Goal: Task Accomplishment & Management: Manage account settings

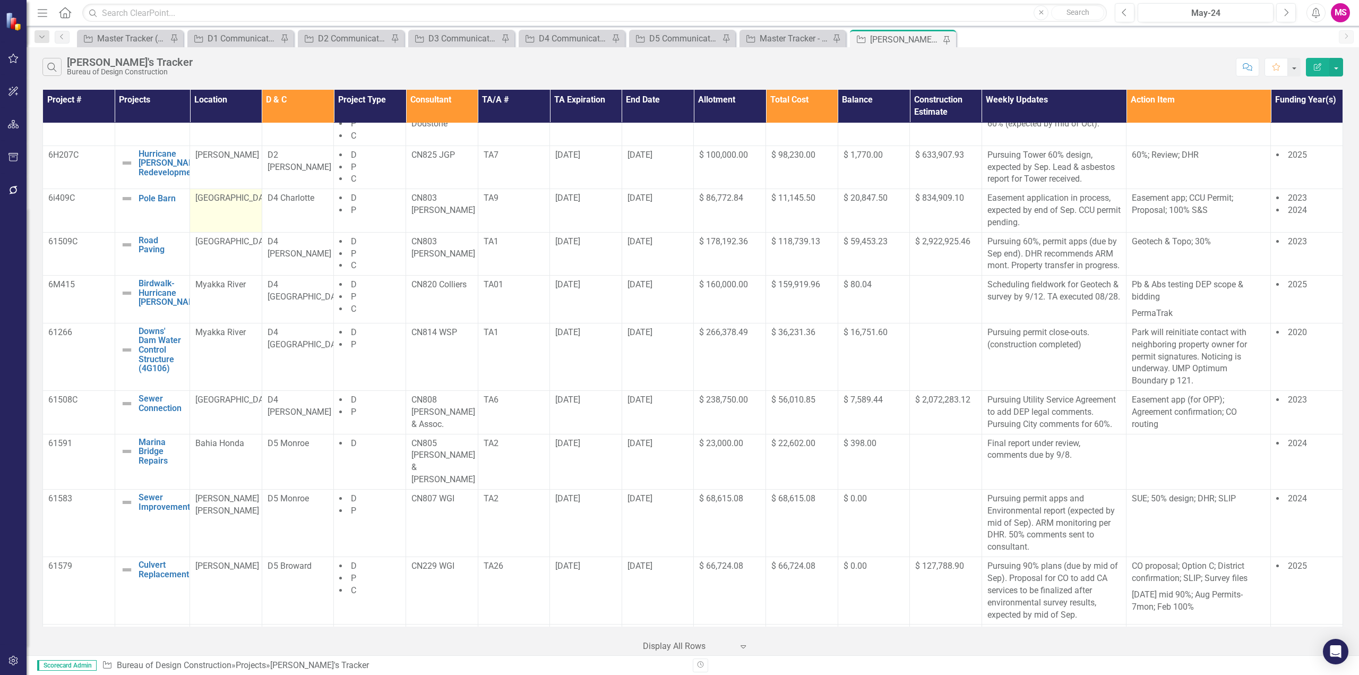
scroll to position [408, 0]
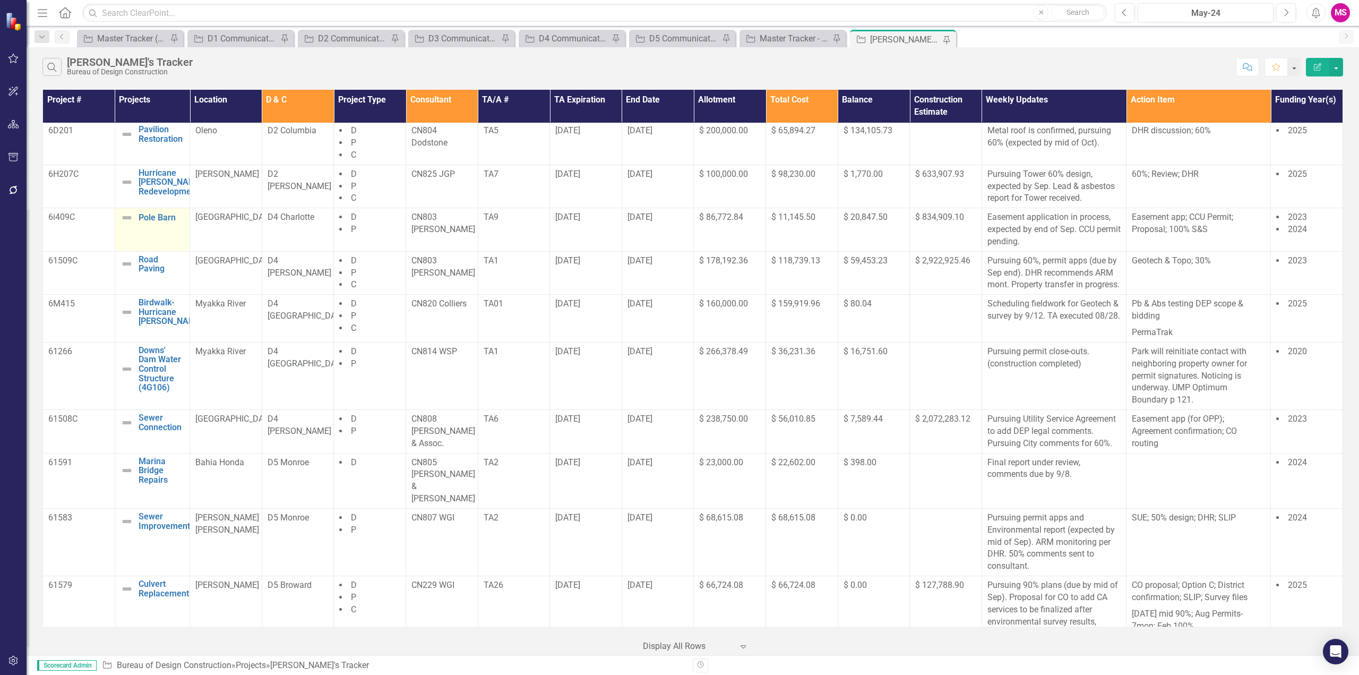
click at [171, 241] on td "Pole Barn Edit Edit Project Link Open Element" at bounding box center [152, 230] width 75 height 44
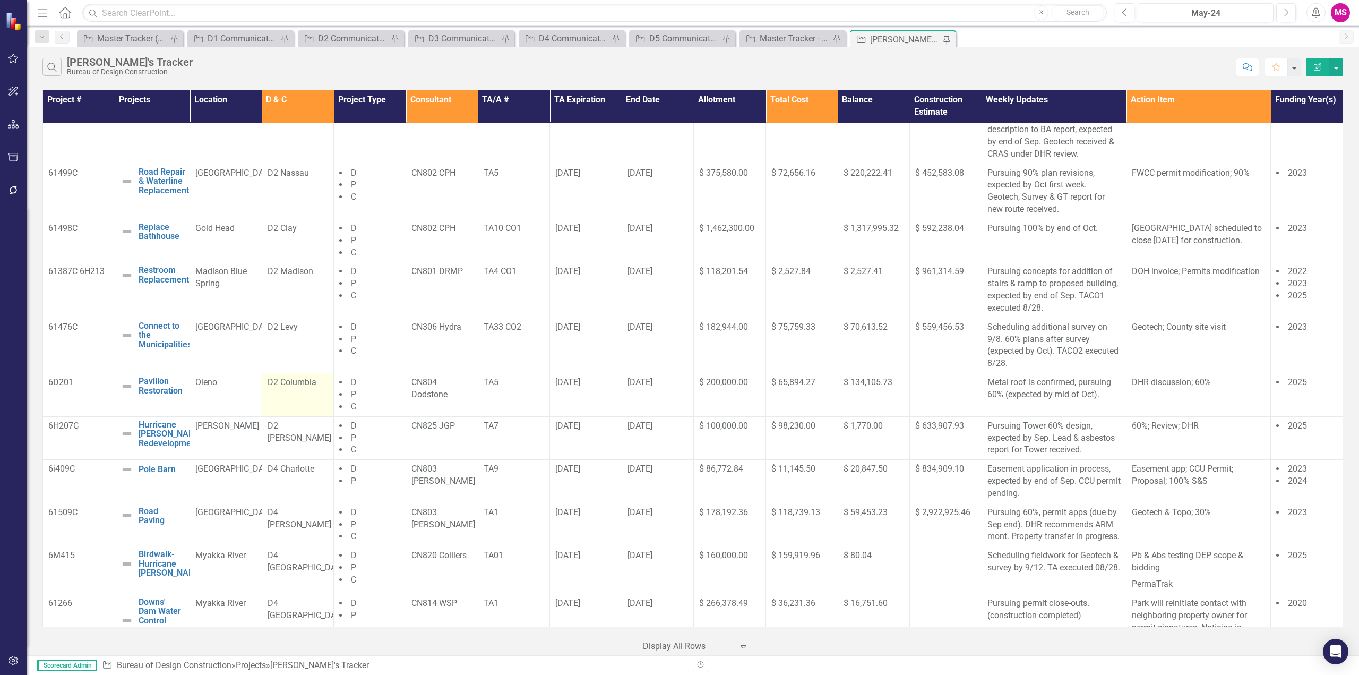
scroll to position [159, 0]
click at [789, 43] on div "Master Tracker - Current User" at bounding box center [795, 38] width 70 height 13
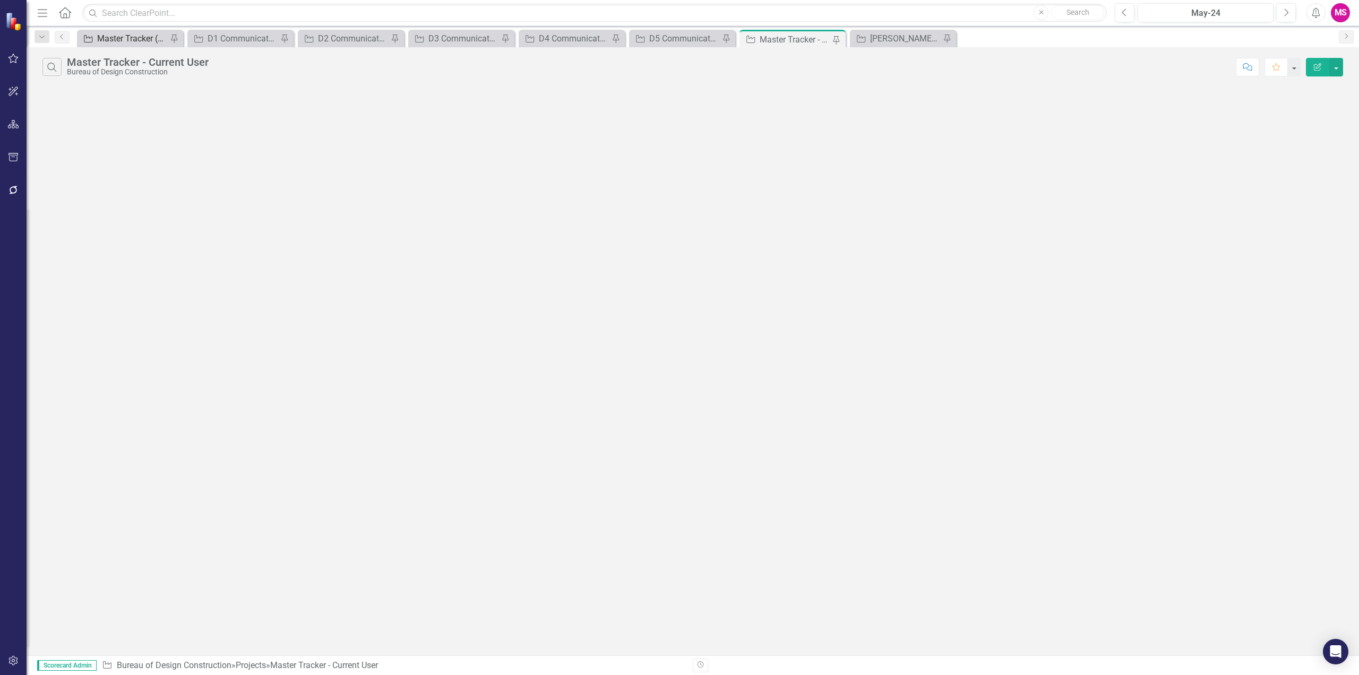
click at [110, 37] on div "Master Tracker (External)" at bounding box center [132, 38] width 70 height 13
click at [58, 73] on button "Search" at bounding box center [51, 67] width 19 height 18
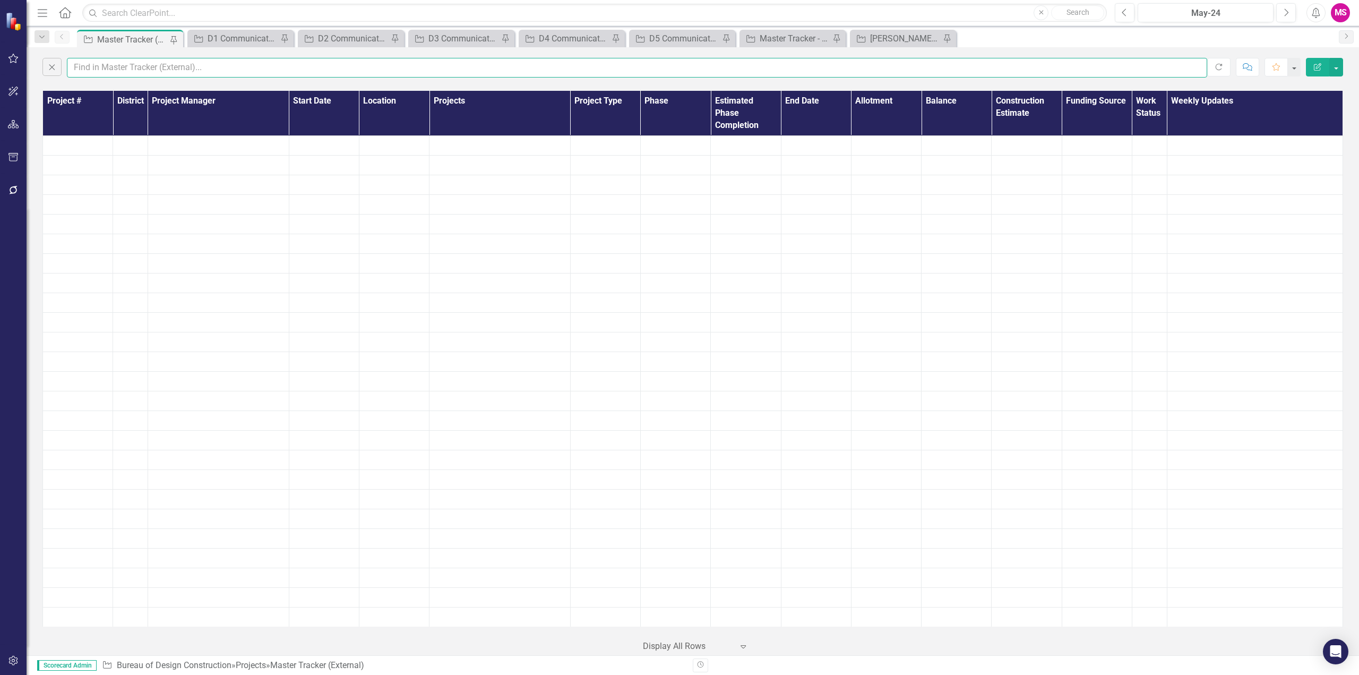
click at [149, 63] on input "text" at bounding box center [637, 68] width 1140 height 20
type input "meena"
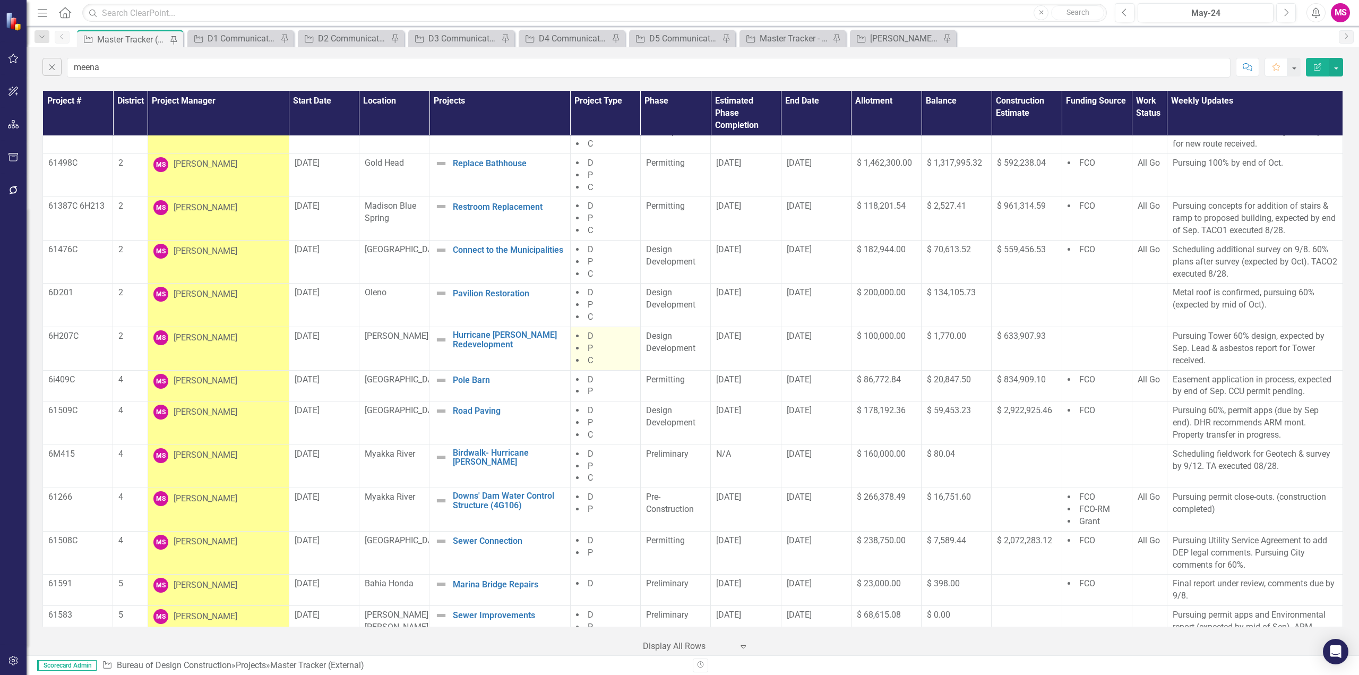
scroll to position [212, 0]
click at [209, 259] on td "[PERSON_NAME]" at bounding box center [218, 260] width 141 height 44
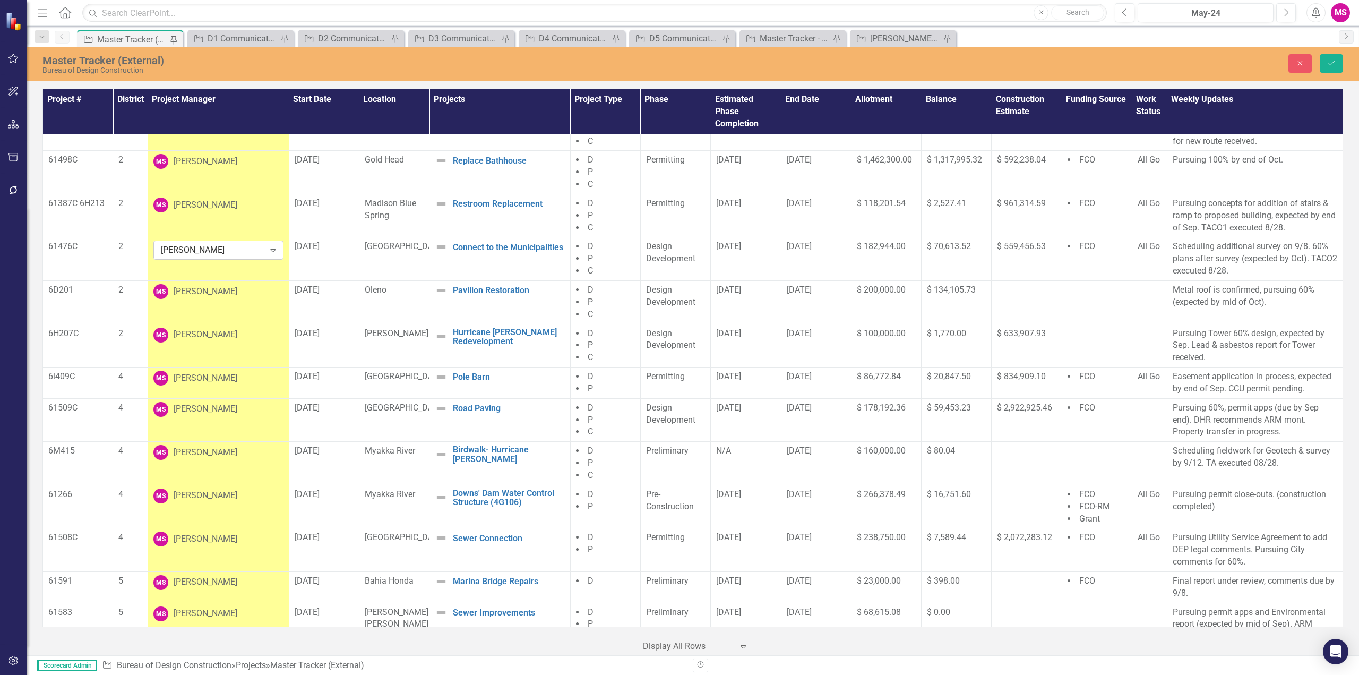
click at [271, 251] on icon "Expand" at bounding box center [273, 250] width 11 height 8
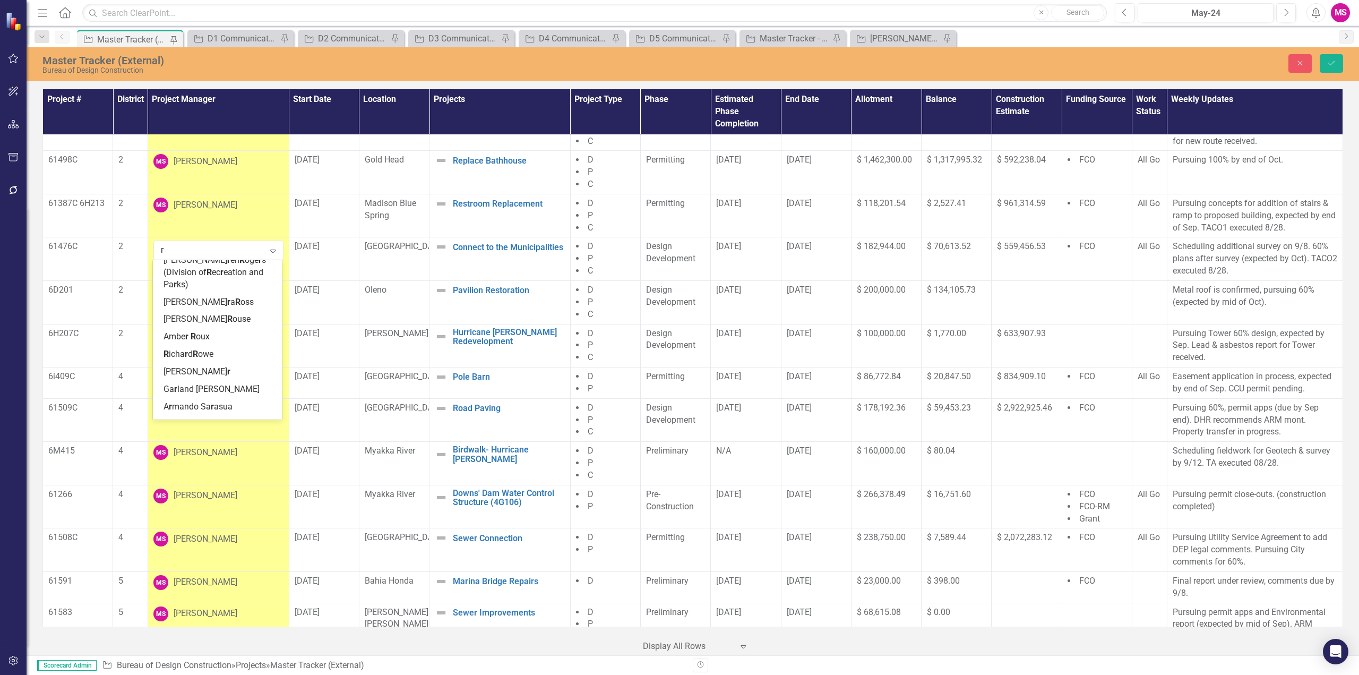
scroll to position [1798, 0]
type input "raf"
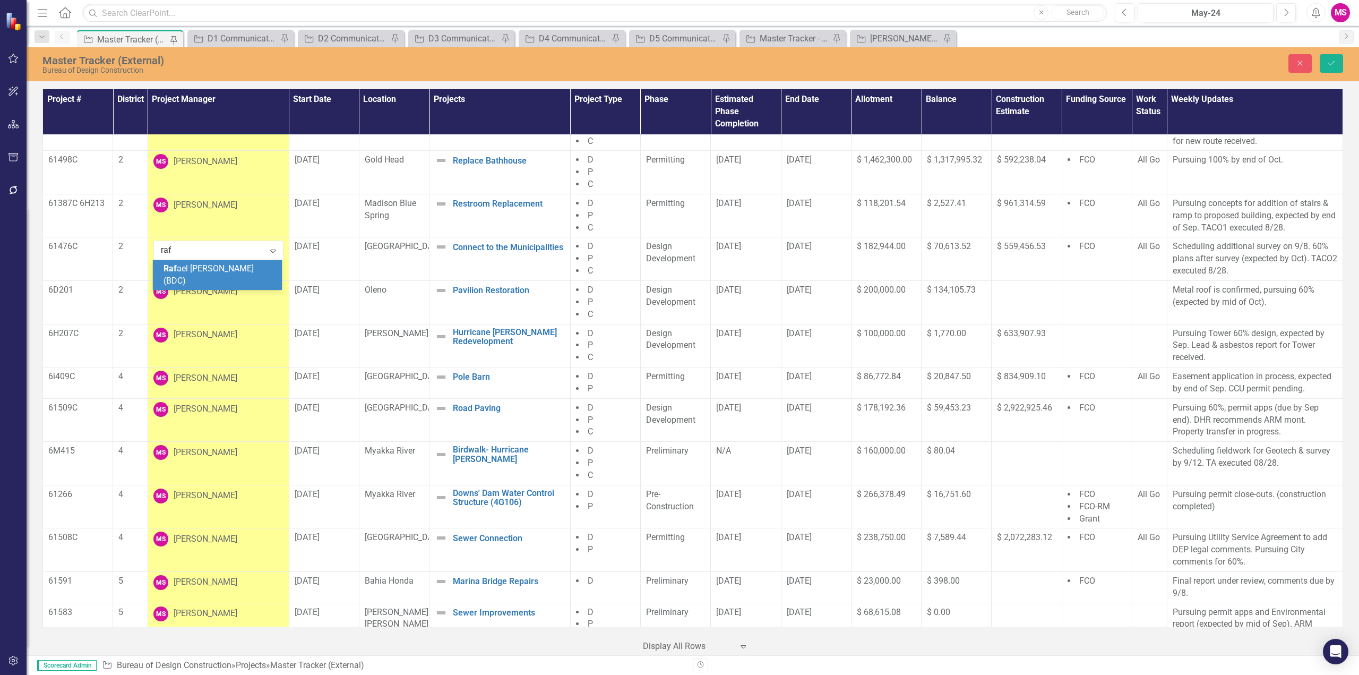
click at [244, 267] on div "Raf ael [PERSON_NAME] (BDC)" at bounding box center [219, 275] width 112 height 24
click at [243, 298] on div "[PERSON_NAME]" at bounding box center [218, 291] width 130 height 15
click at [278, 291] on div "Expand" at bounding box center [272, 293] width 19 height 17
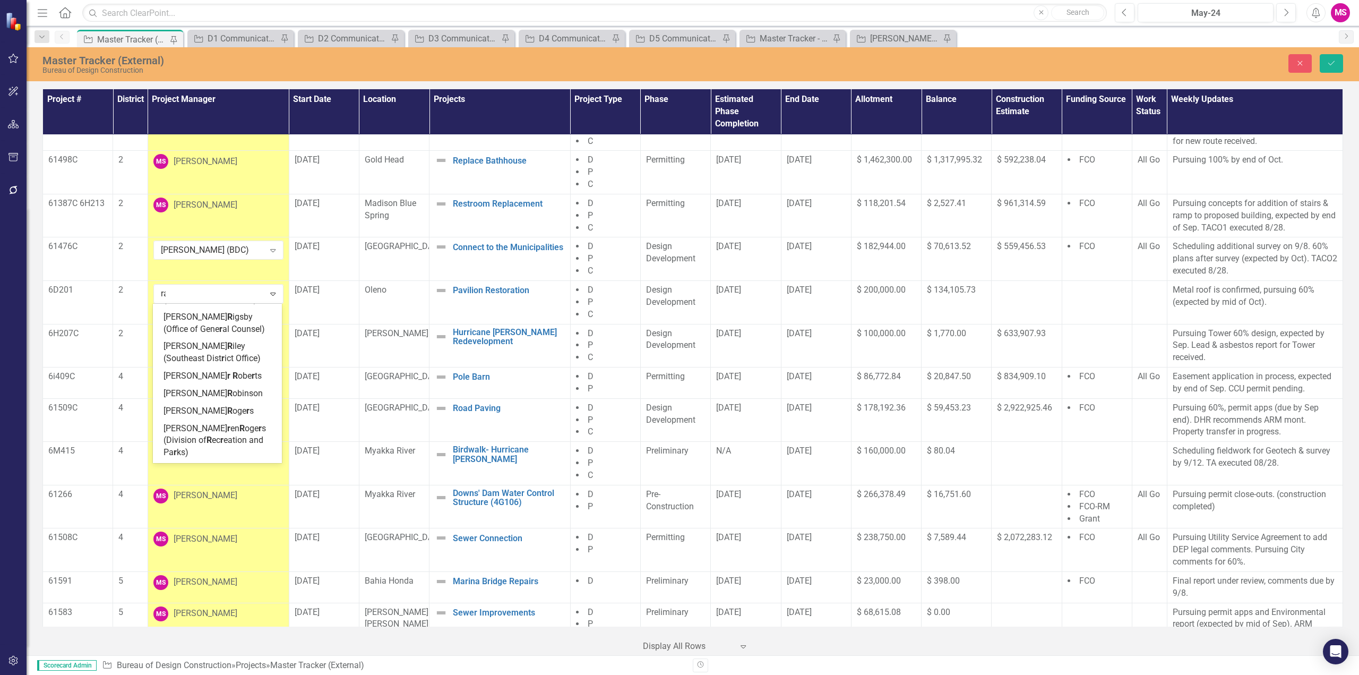
scroll to position [1564, 0]
type input "raf"
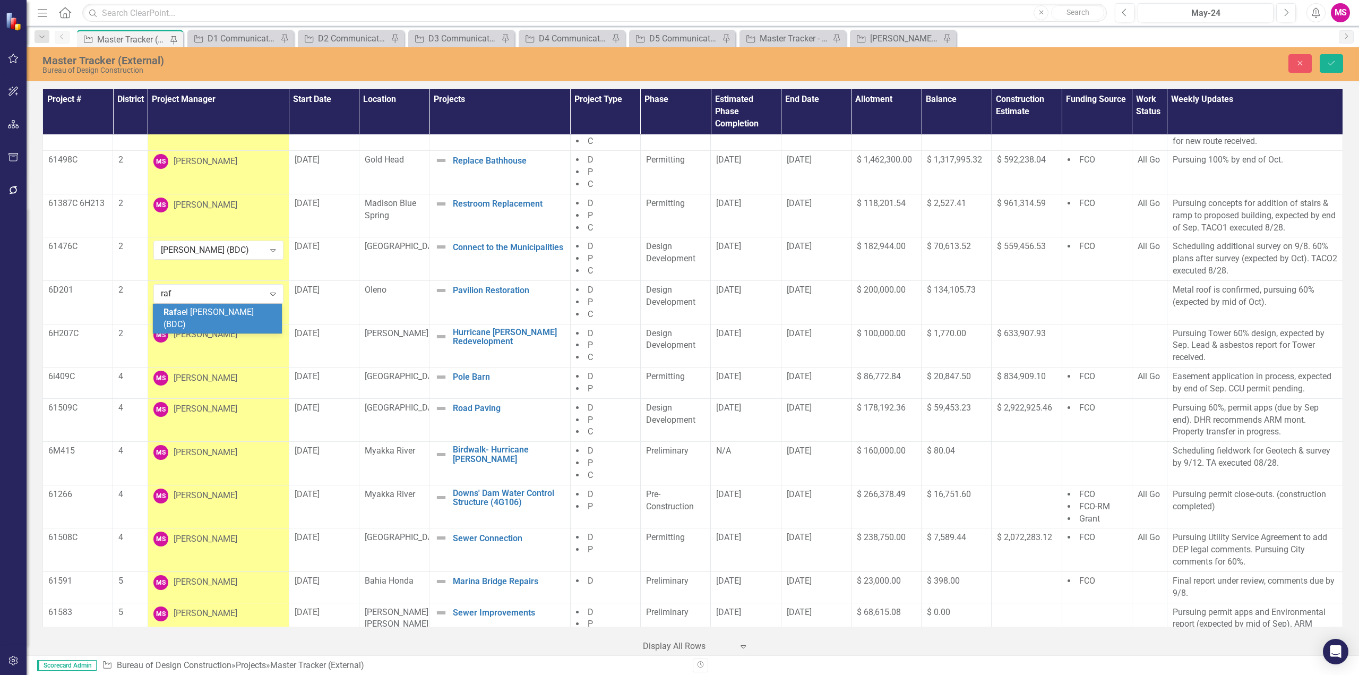
scroll to position [0, 0]
click at [243, 317] on div "Raf ael [PERSON_NAME] (BDC)" at bounding box center [219, 318] width 112 height 24
click at [1328, 61] on icon "Save" at bounding box center [1331, 62] width 10 height 7
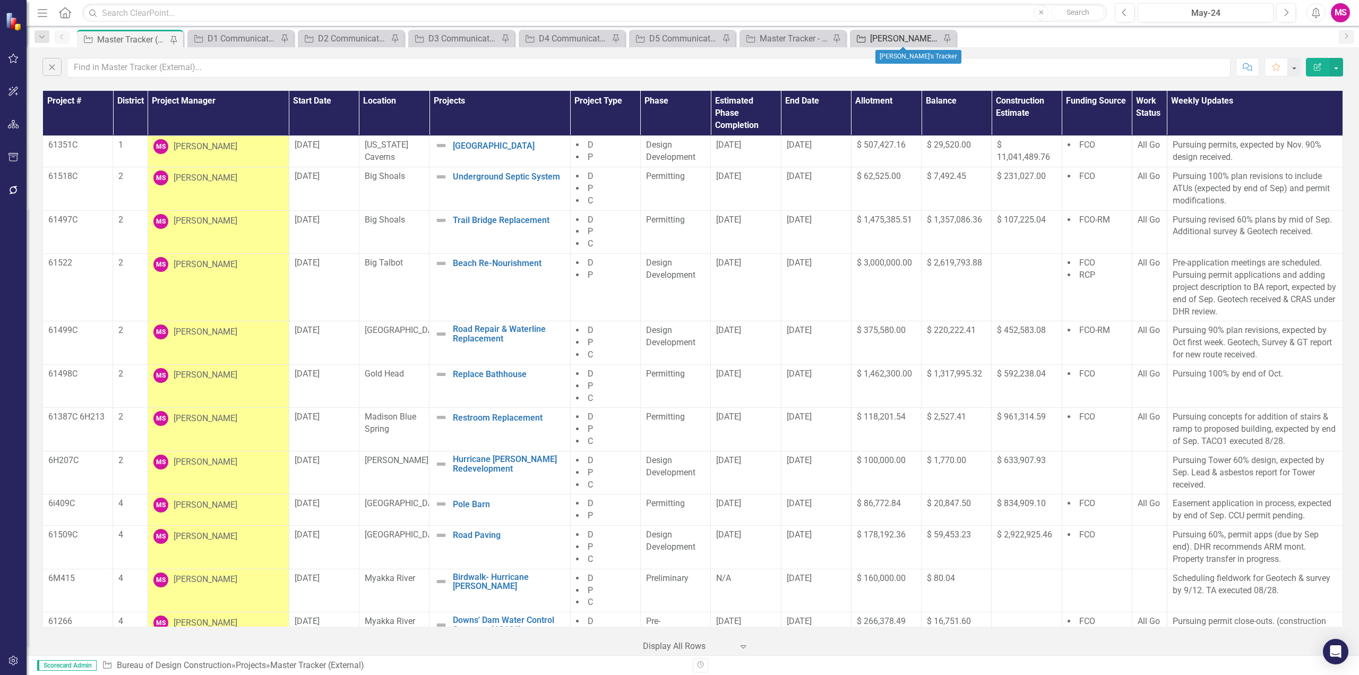
click at [879, 37] on div "[PERSON_NAME]'s Tracker" at bounding box center [905, 38] width 70 height 13
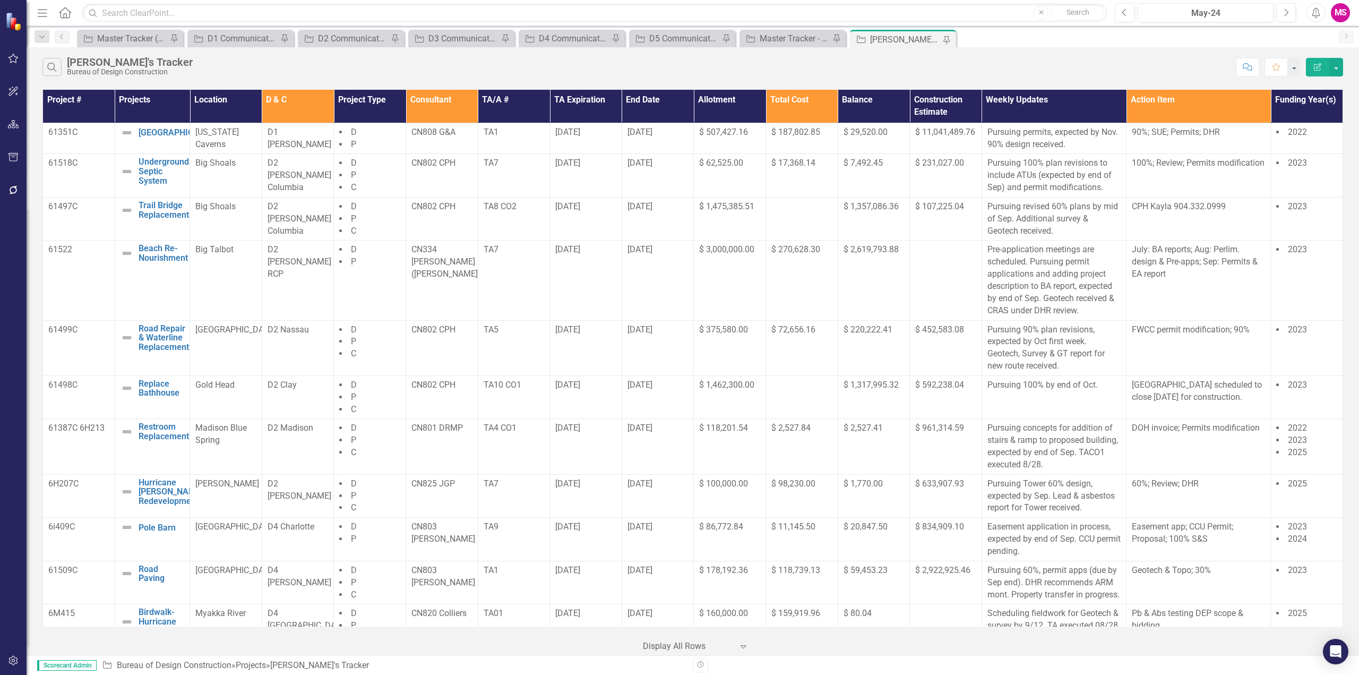
click at [682, 642] on div at bounding box center [688, 646] width 90 height 14
click at [685, 555] on div "10+ rows per page" at bounding box center [698, 558] width 100 height 12
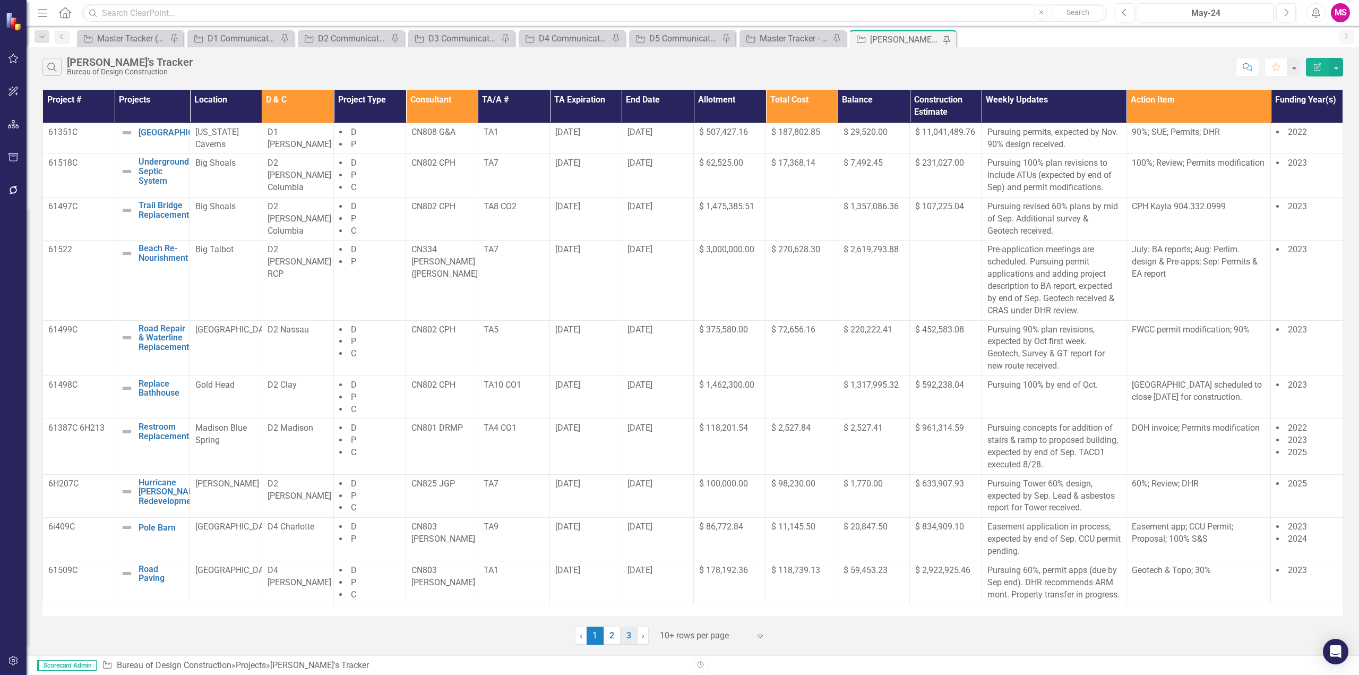
click at [631, 631] on link "3" at bounding box center [629, 635] width 17 height 18
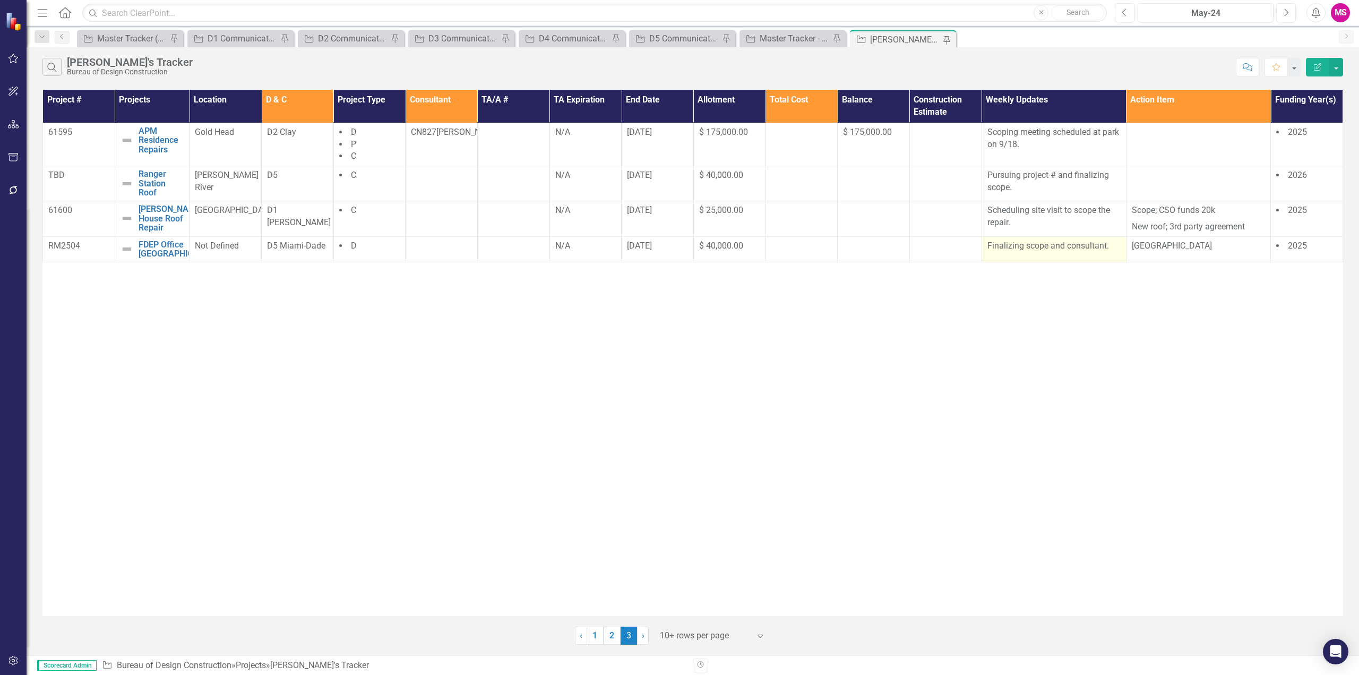
click at [1055, 246] on p "Finalizing scope and consultant." at bounding box center [1053, 246] width 133 height 12
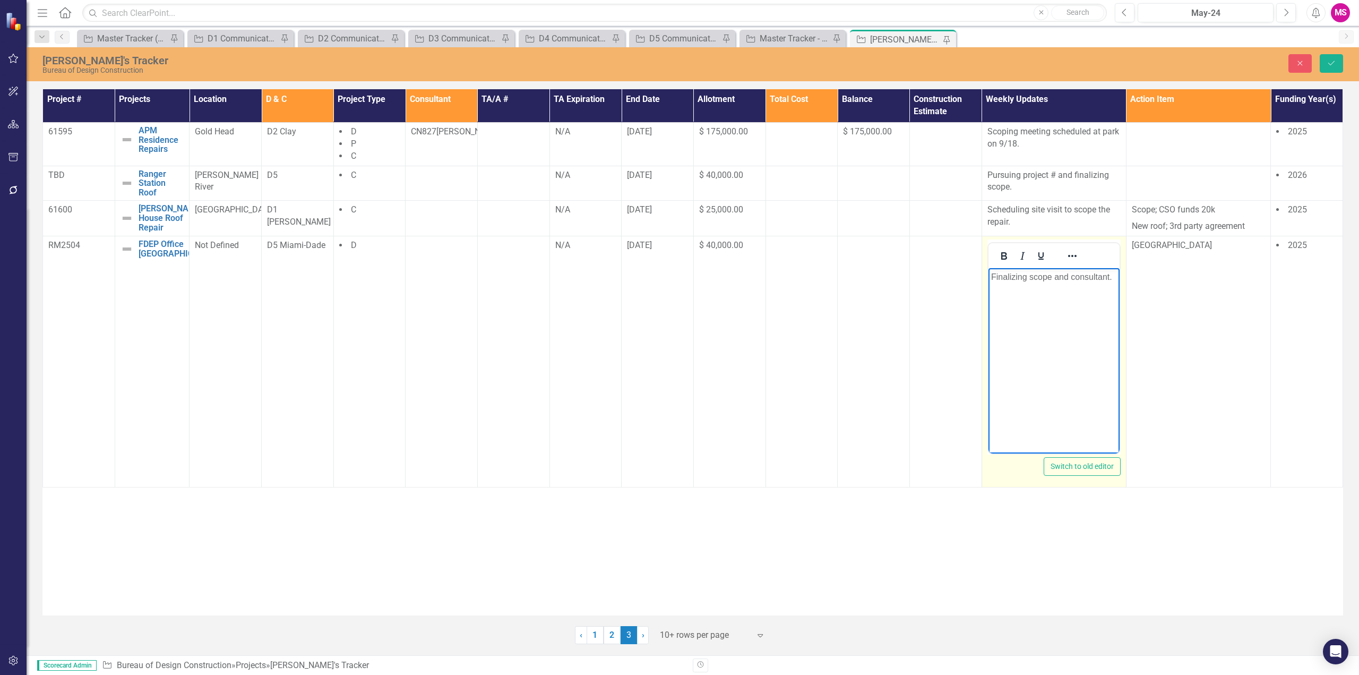
click at [1043, 273] on p "Finalizing scope and consultant." at bounding box center [1053, 277] width 126 height 13
click at [1079, 275] on p "Finalizing consultant." at bounding box center [1053, 277] width 126 height 13
click at [1030, 279] on p "Finalizing consultant." at bounding box center [1053, 277] width 126 height 13
click at [1335, 61] on icon "Save" at bounding box center [1331, 62] width 10 height 7
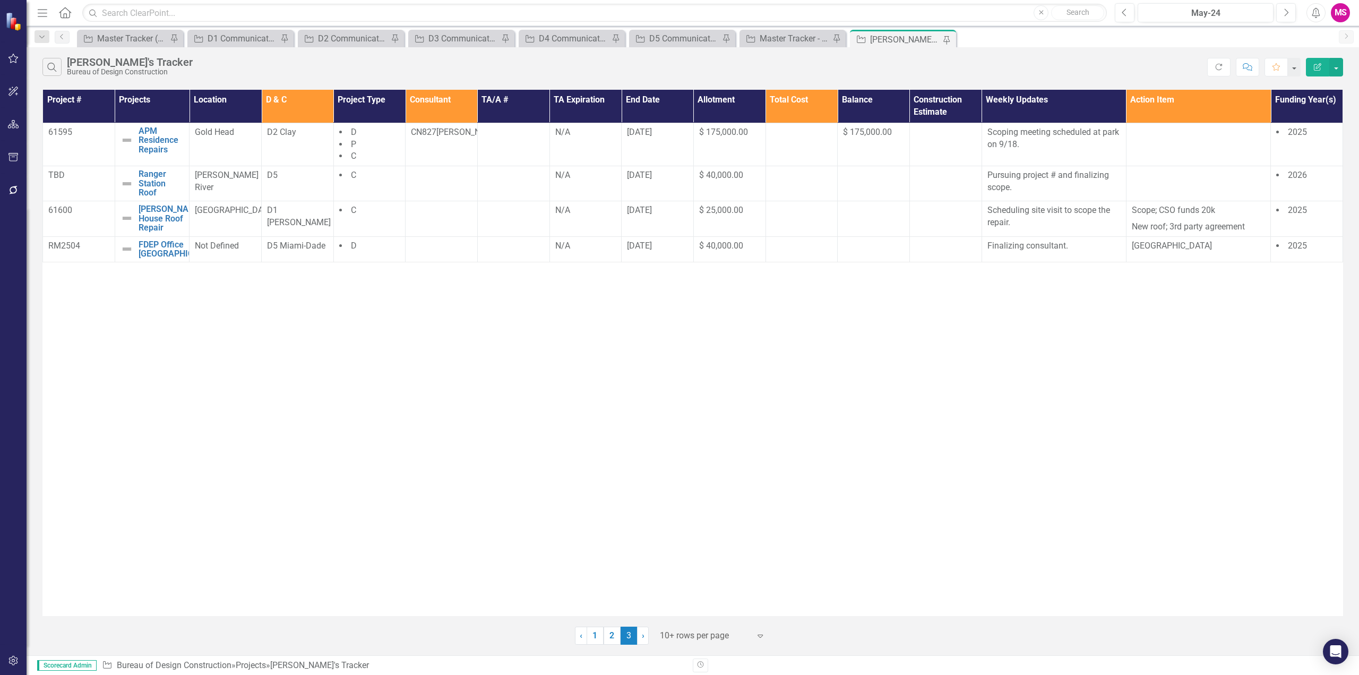
click at [571, 347] on div "Project # Projects Location D & C Project Type Consultant TA/A # TA Expiration …" at bounding box center [692, 353] width 1300 height 526
click at [688, 630] on div at bounding box center [705, 635] width 90 height 14
click at [682, 617] on div "Display All Rows" at bounding box center [715, 617] width 100 height 12
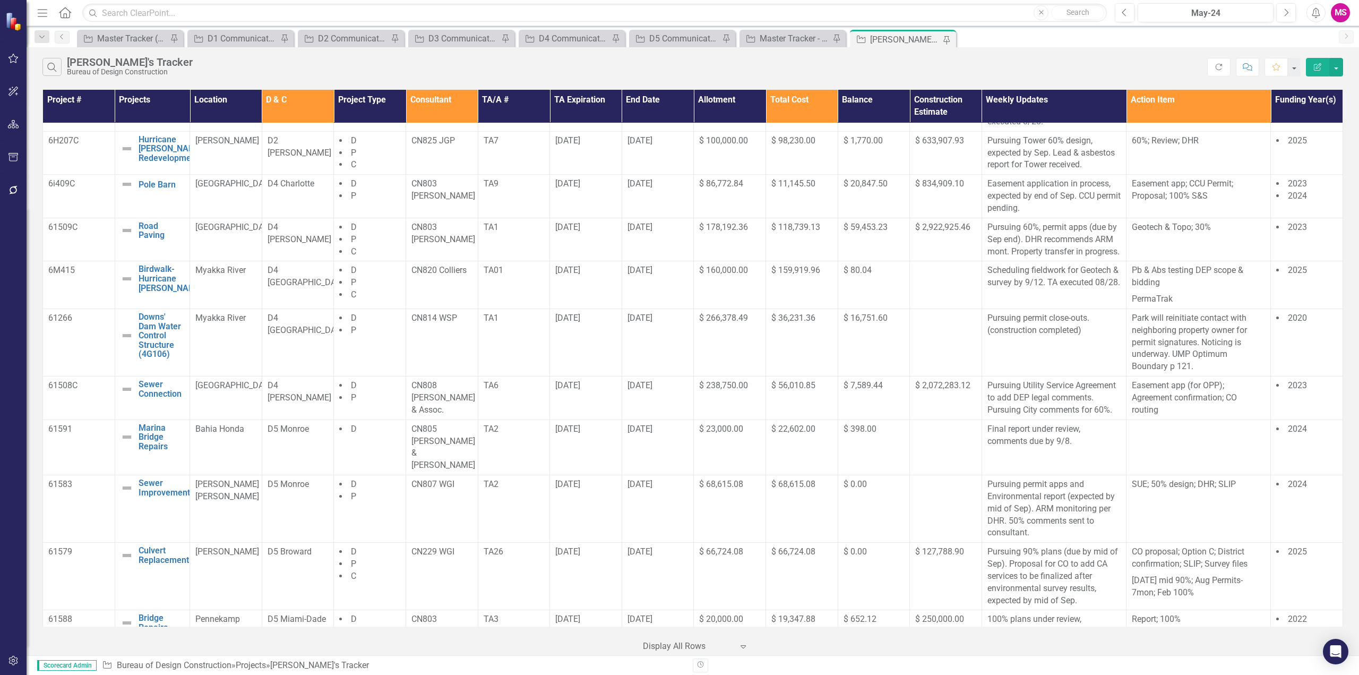
scroll to position [628, 0]
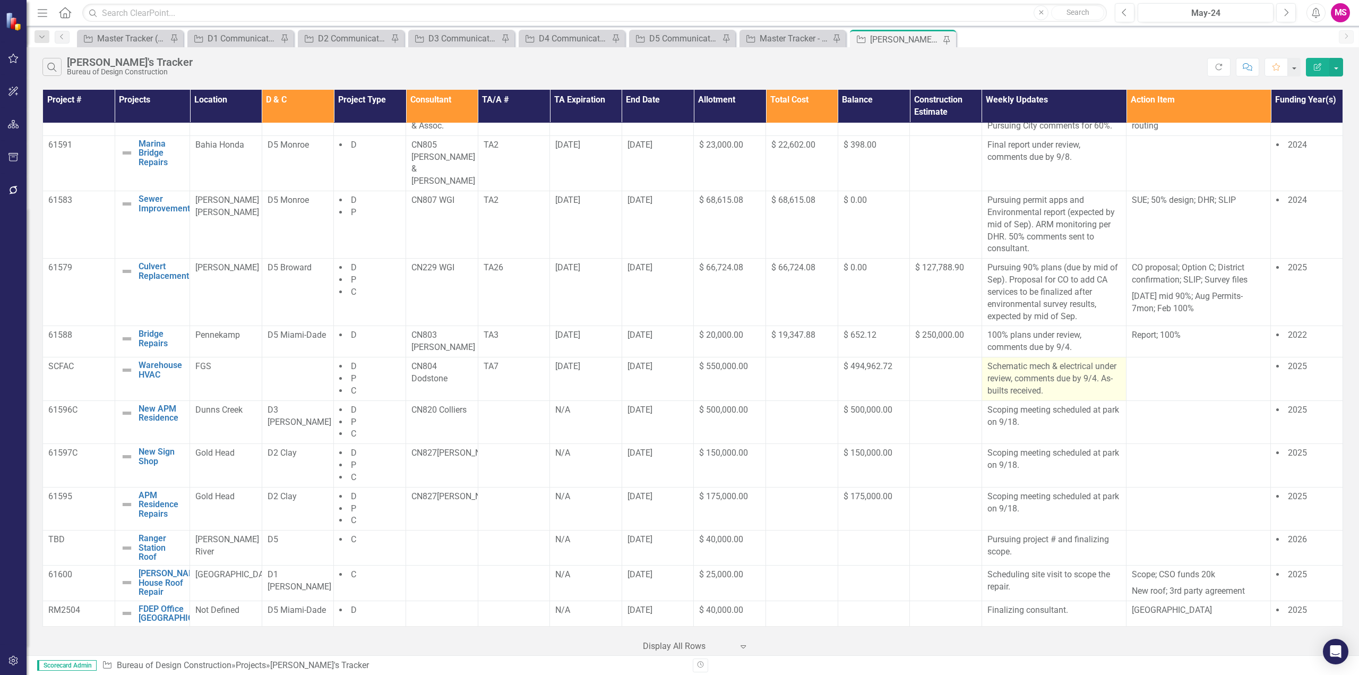
click at [1050, 374] on p "Schematic mech & electrical under review, comments due by 9/4. As-builts receiv…" at bounding box center [1053, 378] width 133 height 37
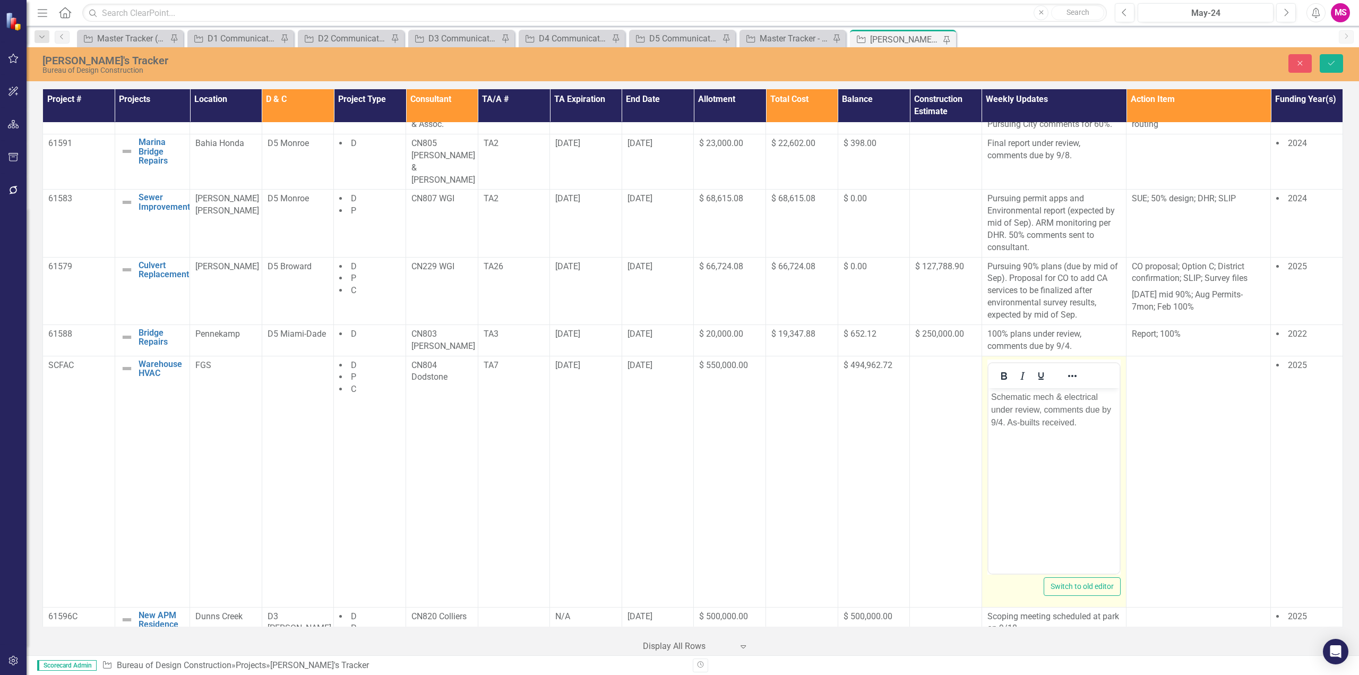
scroll to position [0, 0]
drag, startPoint x: 1041, startPoint y: 409, endPoint x: 1960, endPoint y: 783, distance: 991.9
click at [988, 403] on html "Schematic mech & electrical under review, comments due by 9/4. As-builts receiv…" at bounding box center [1053, 466] width 131 height 159
drag, startPoint x: 1103, startPoint y: 395, endPoint x: 1047, endPoint y: 390, distance: 56.0
click at [1032, 391] on p "Schematic mech & electrical comments due by 9/4. As-builts received." at bounding box center [1053, 409] width 126 height 38
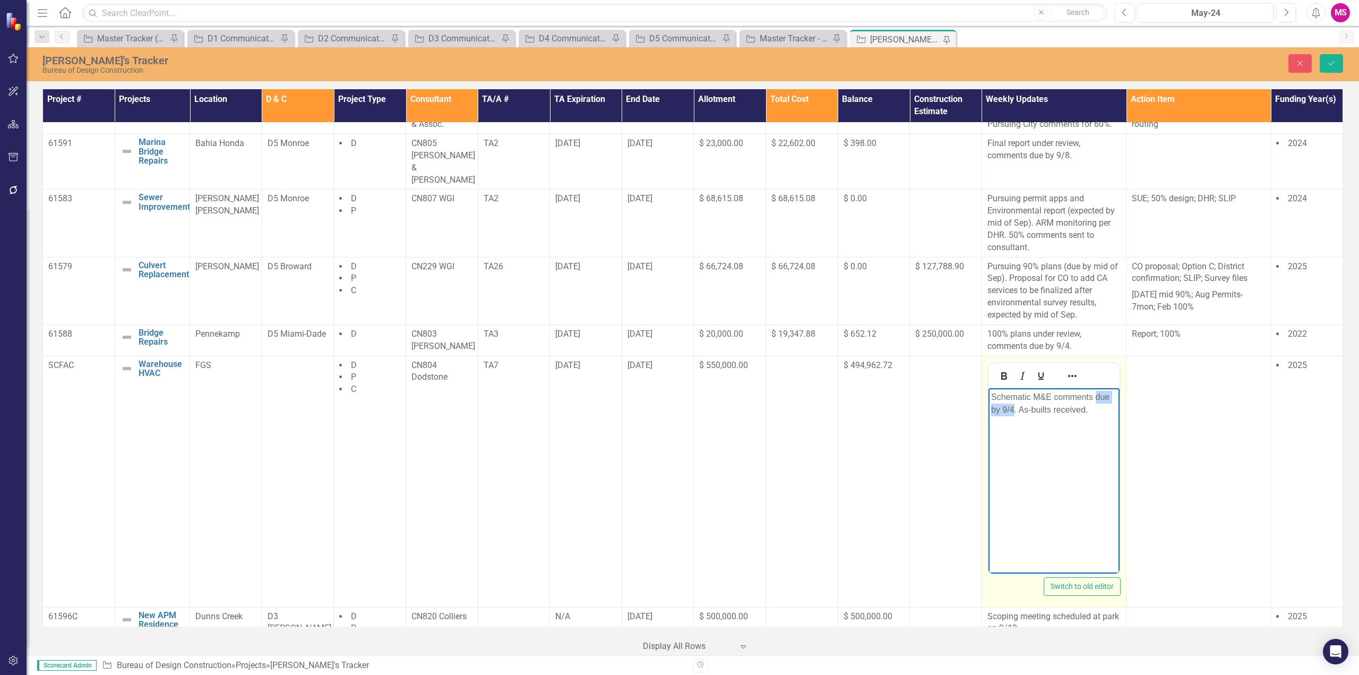
drag, startPoint x: 1094, startPoint y: 398, endPoint x: 1014, endPoint y: 411, distance: 81.2
click at [1014, 411] on p "Schematic M&E comments due by 9/4. As-builts received." at bounding box center [1053, 402] width 126 height 25
click at [1010, 409] on p "Schematic M&E comments sent.60% As-builts received." at bounding box center [1053, 402] width 126 height 25
click at [1009, 409] on p "Schematic M&E comments sent. 60% As-builts received." at bounding box center [1053, 402] width 126 height 25
drag, startPoint x: 1114, startPoint y: 396, endPoint x: 1964, endPoint y: 773, distance: 929.9
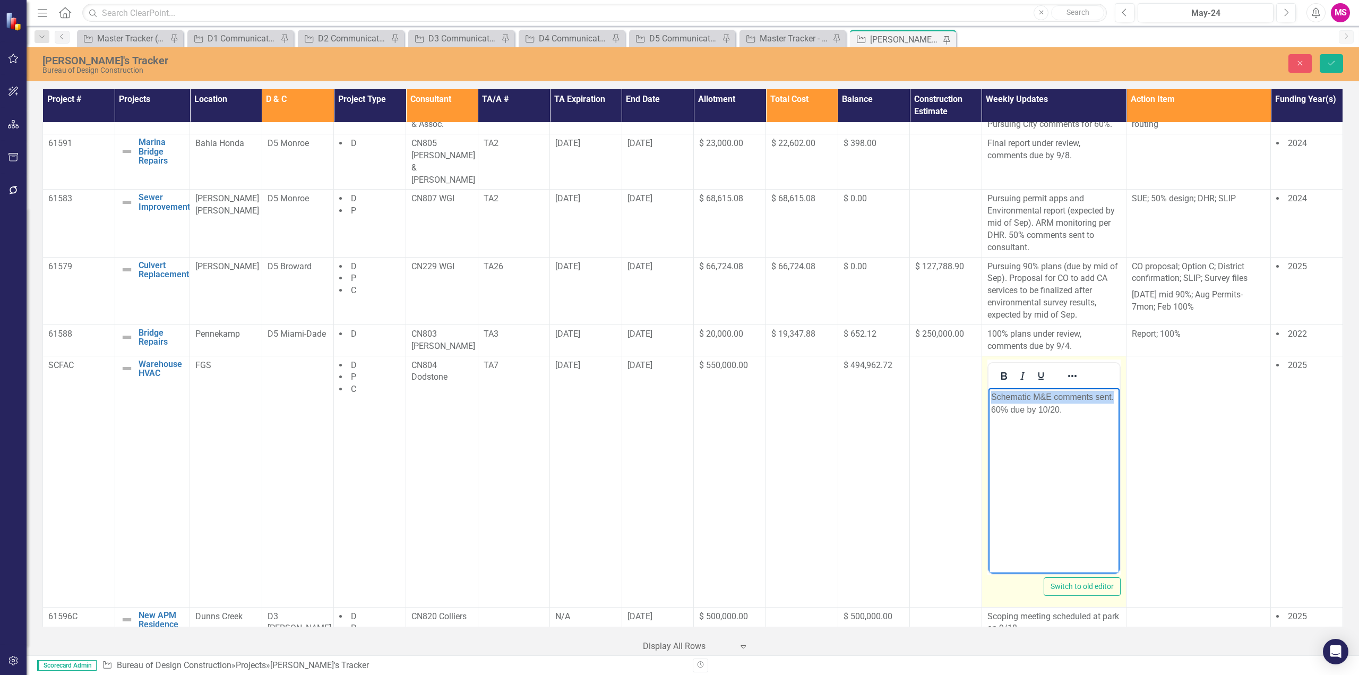
click at [988, 394] on html "Schematic M&E comments sent. 60% due by 10/20." at bounding box center [1053, 466] width 131 height 159
click at [990, 395] on p "60% due by 10/20. Schematic M&E comments sent." at bounding box center [1053, 402] width 126 height 25
click at [1046, 396] on p "Pursuing 60% due by 10/20. Schematic M&E comments sent." at bounding box center [1053, 402] width 126 height 25
click at [1109, 407] on p "Pursuing 60%, due by 10/20. Schematic M&E comments sent." at bounding box center [1053, 402] width 126 height 25
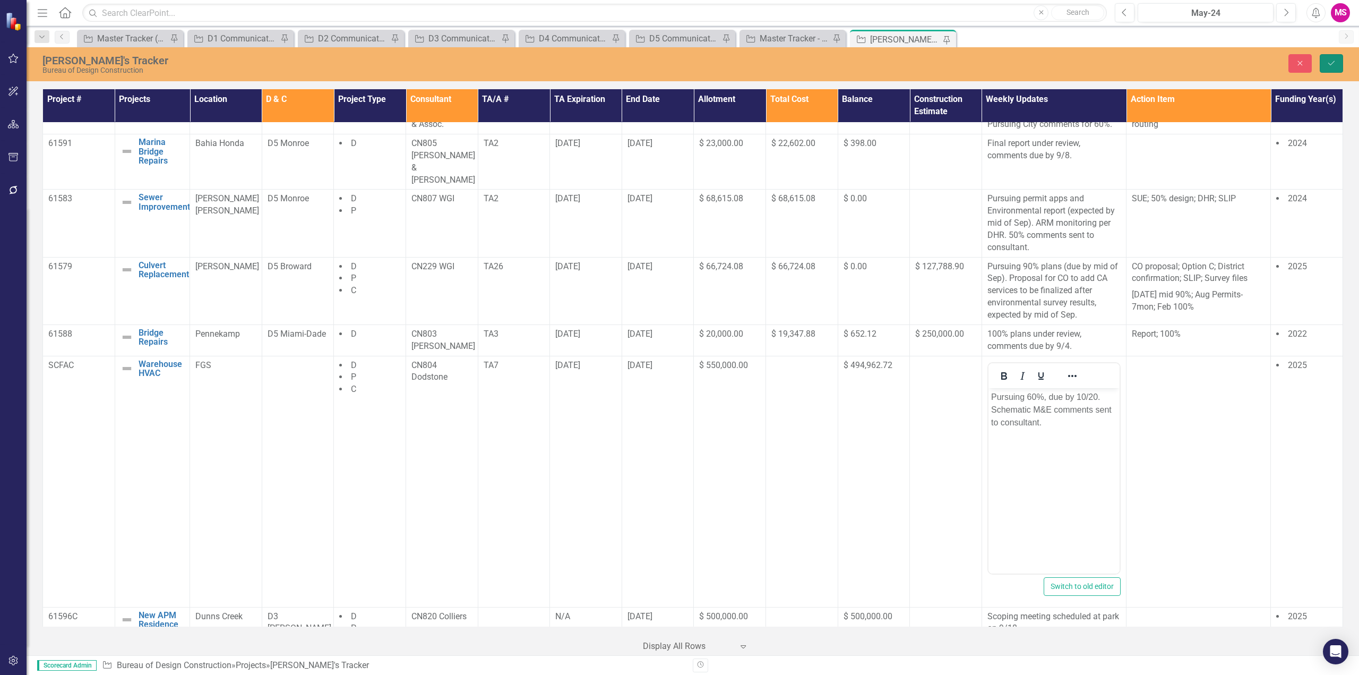
click at [1337, 62] on button "Save" at bounding box center [1331, 63] width 23 height 19
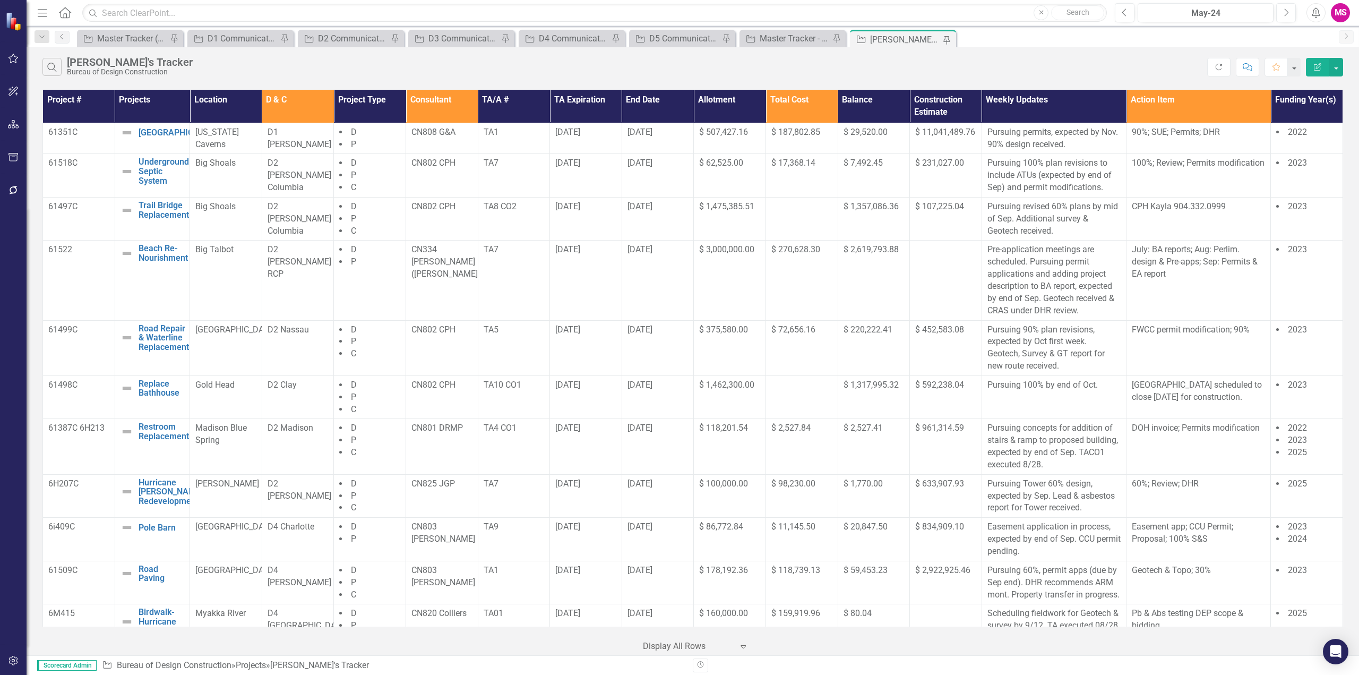
click at [1352, 184] on div "Project # Projects Location D & C Project Type Consultant TA/A # TA Expiration …" at bounding box center [693, 371] width 1332 height 568
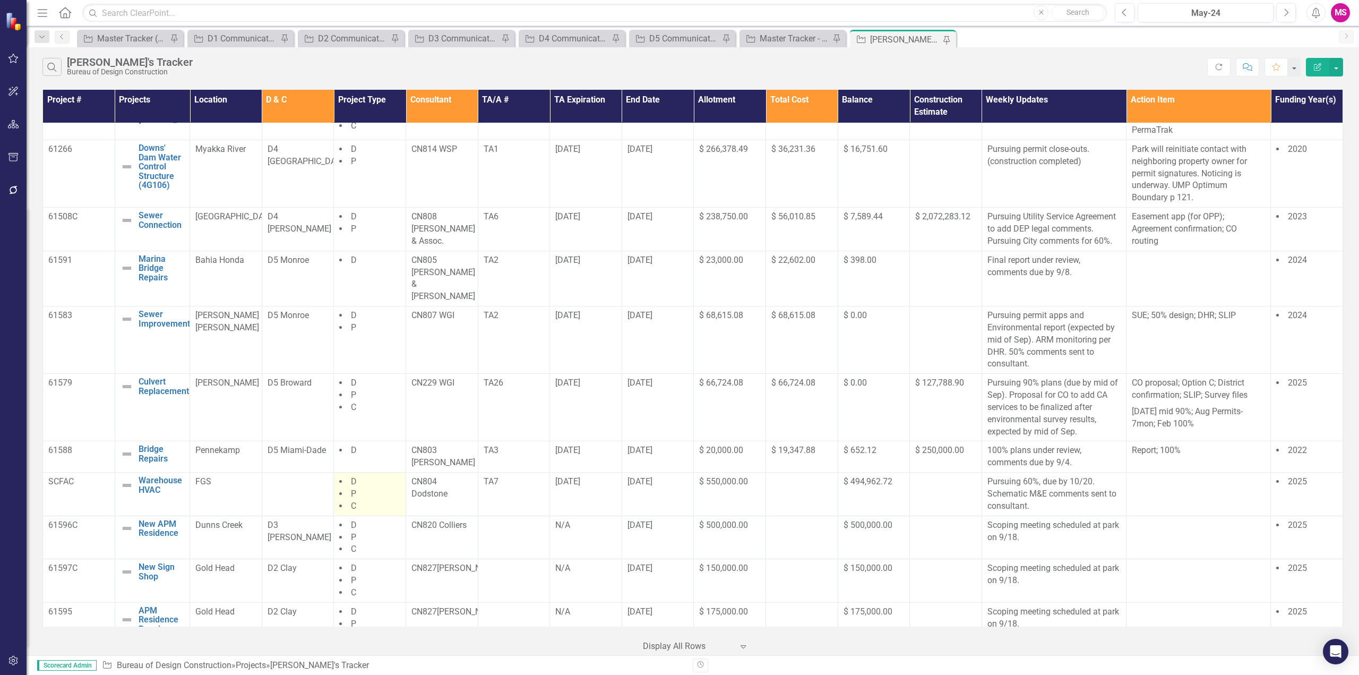
scroll to position [628, 0]
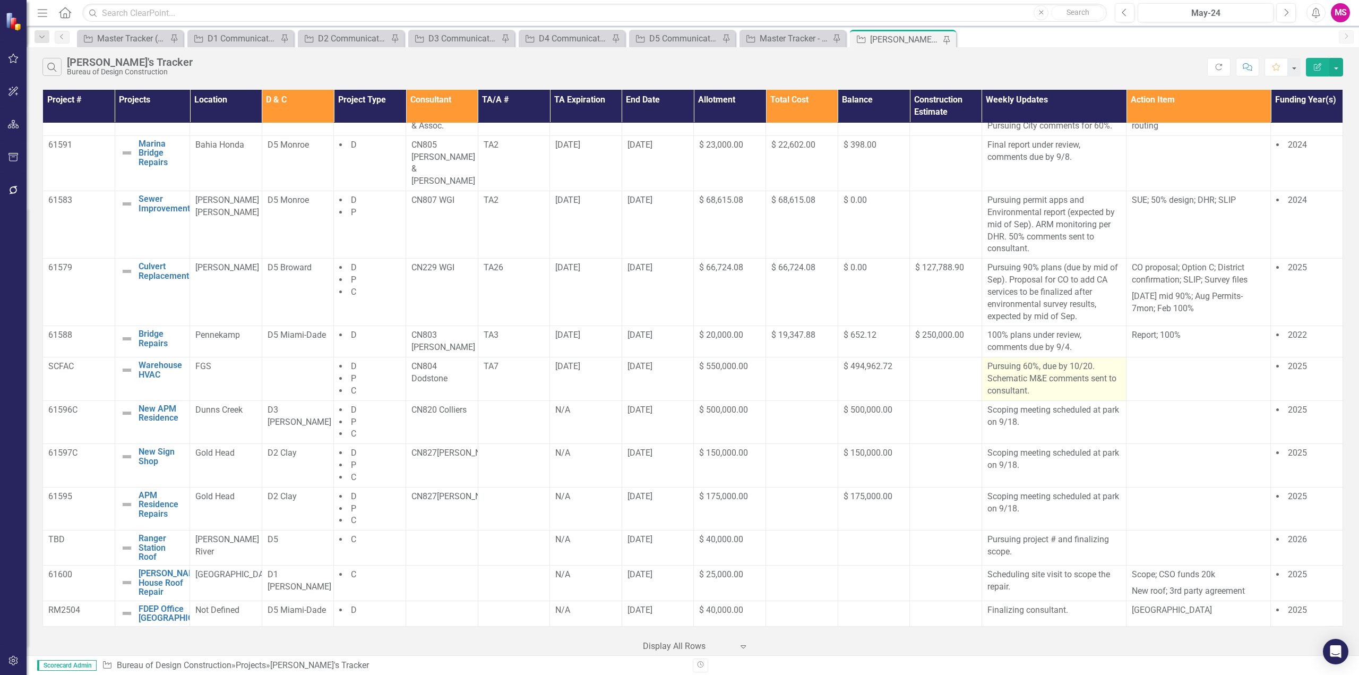
click at [1033, 360] on p "Pursuing 60%, due by 10/20. Schematic M&E comments sent to consultant." at bounding box center [1053, 378] width 133 height 37
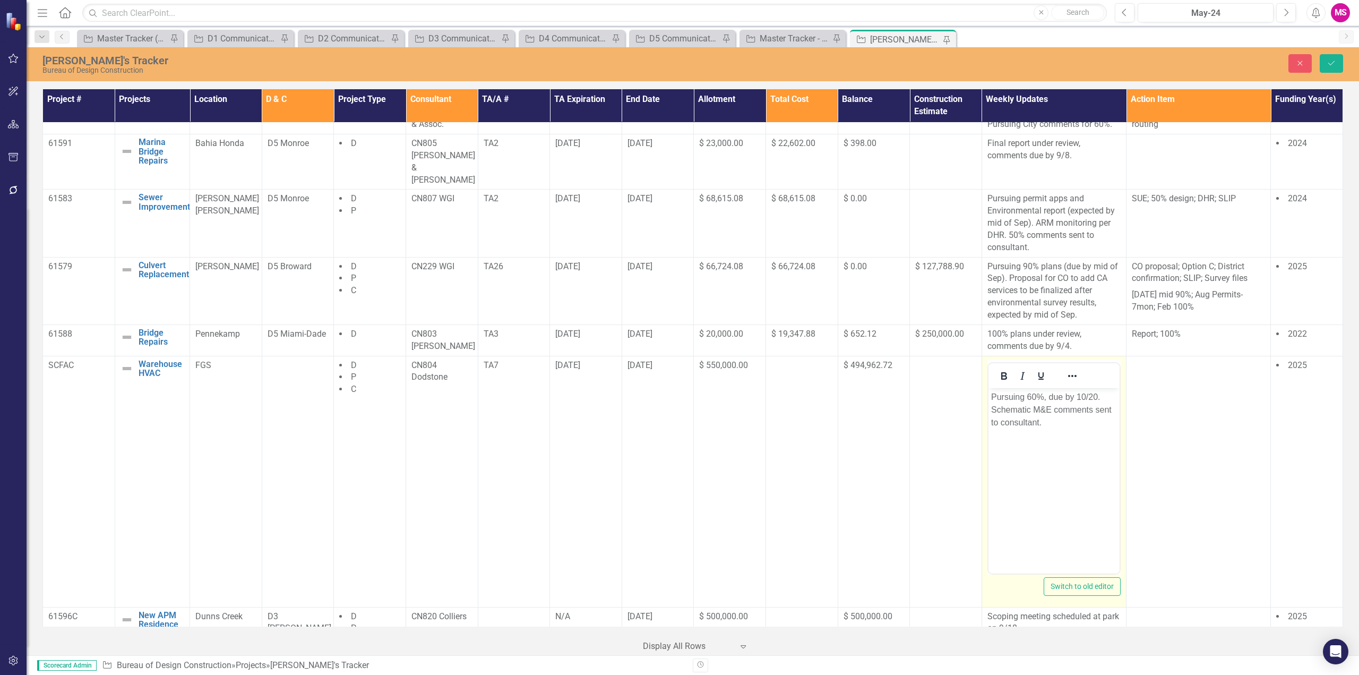
scroll to position [0, 0]
click at [1045, 395] on p "Pursuing 60%, due by 10/20. Schematic M&E comments sent to consultant." at bounding box center [1053, 409] width 126 height 38
click at [1096, 395] on p "Pursuing 60% (due by 10/20. Schematic M&E comments sent to consultant." at bounding box center [1053, 409] width 126 height 38
click at [1076, 396] on p "Pursuing 60% (due by Oct). Schematic M&E comments sent to consultant." at bounding box center [1053, 409] width 126 height 38
click at [1332, 66] on icon "Save" at bounding box center [1331, 62] width 10 height 7
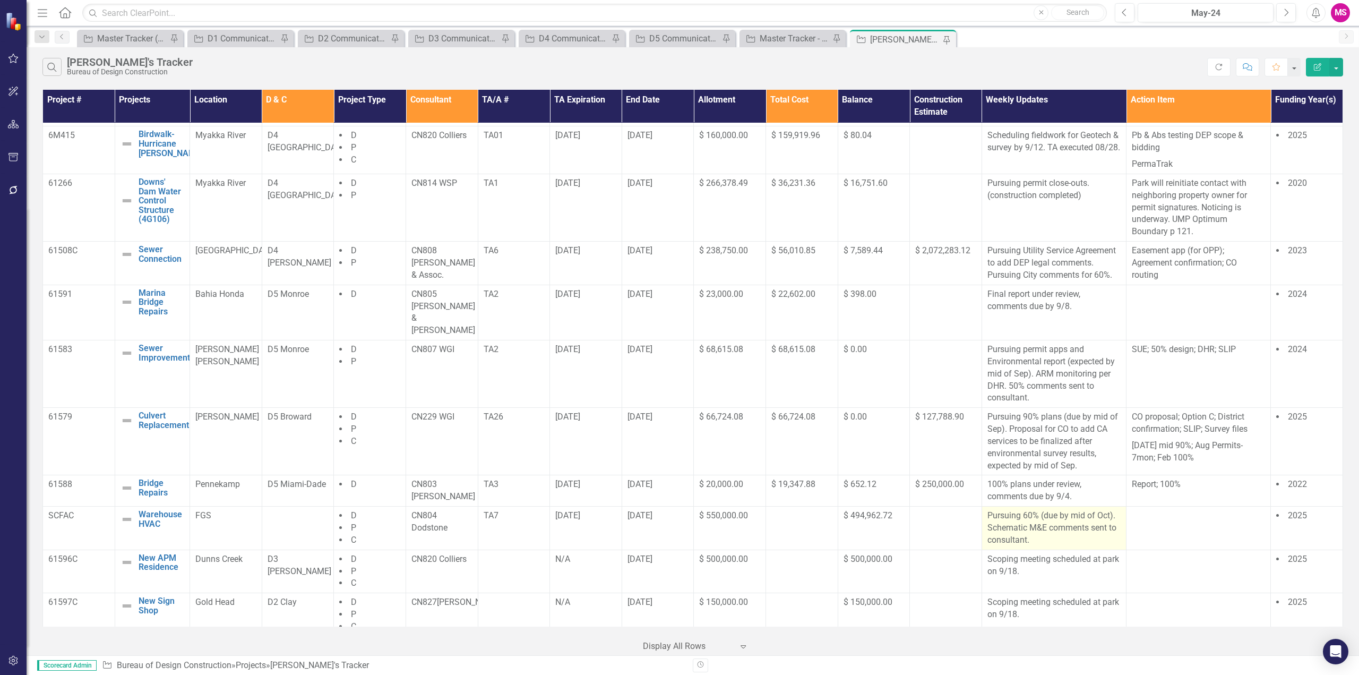
scroll to position [628, 0]
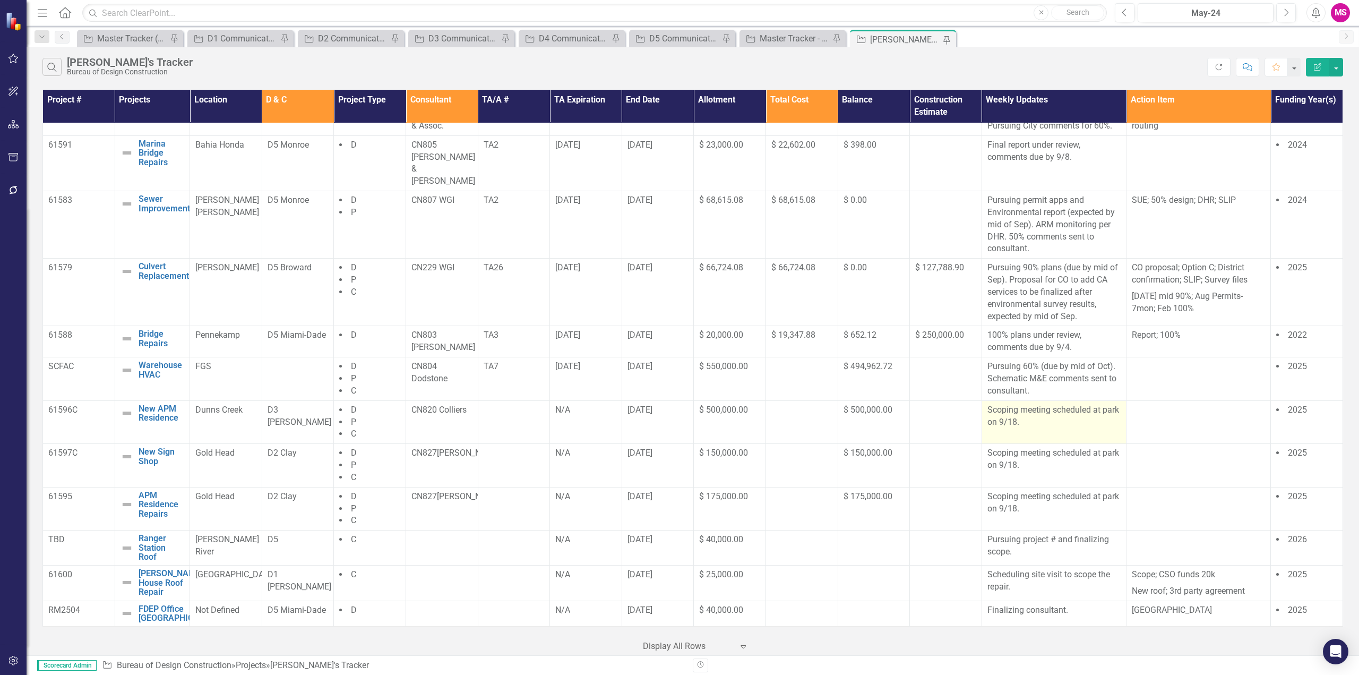
click at [1037, 416] on p "Scoping meeting scheduled at park on 9/18." at bounding box center [1053, 416] width 133 height 24
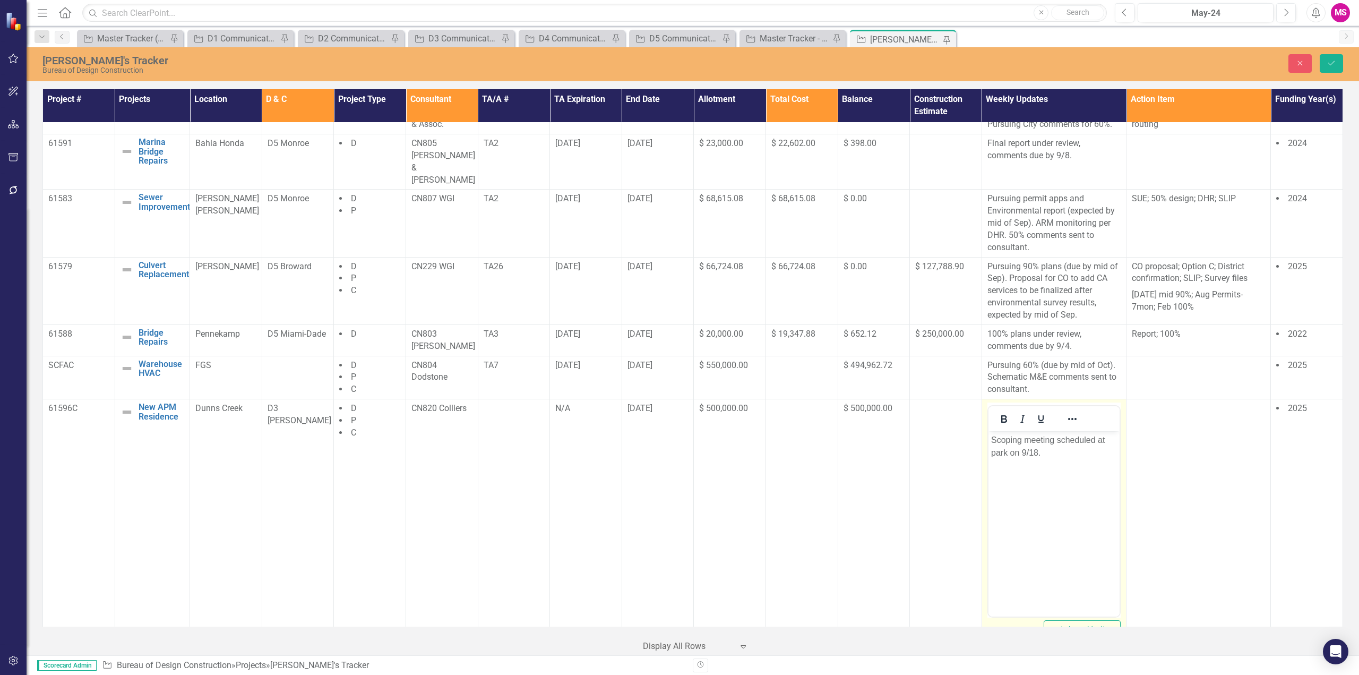
scroll to position [0, 0]
click at [1037, 451] on p "Scoping meeting scheduled at park on 9/18." at bounding box center [1053, 446] width 126 height 25
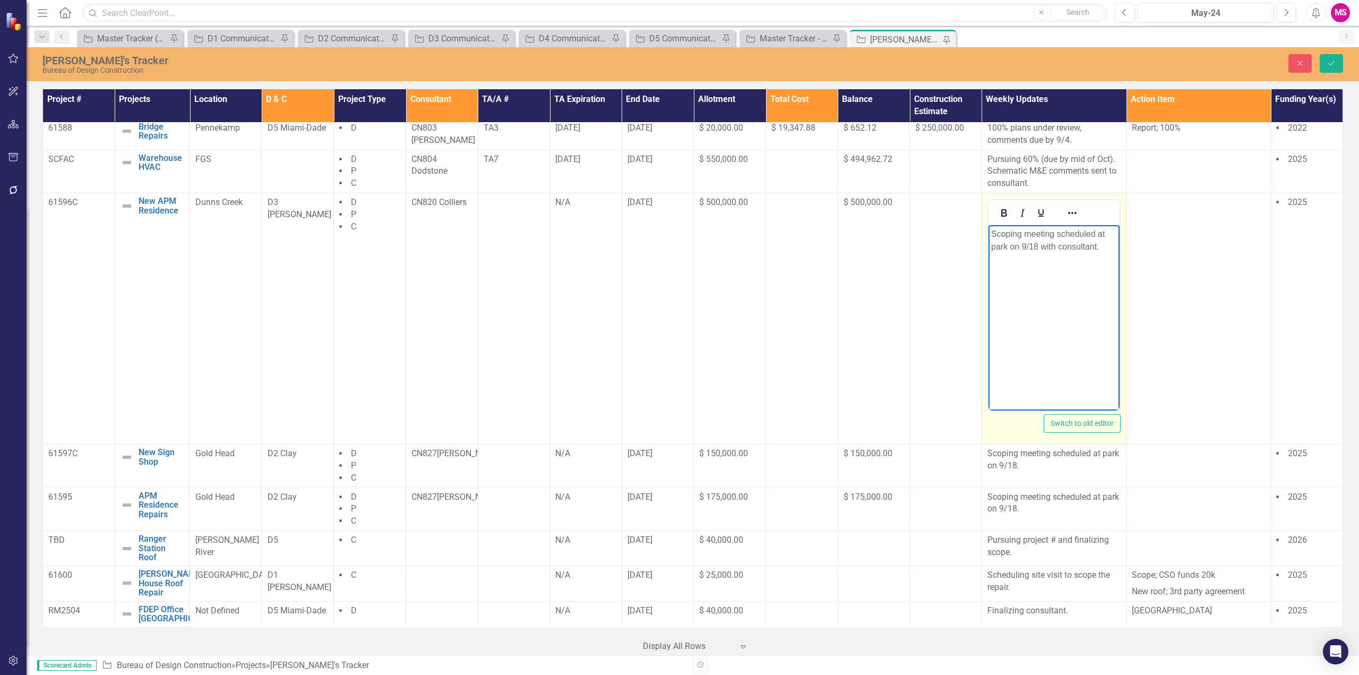
scroll to position [835, 0]
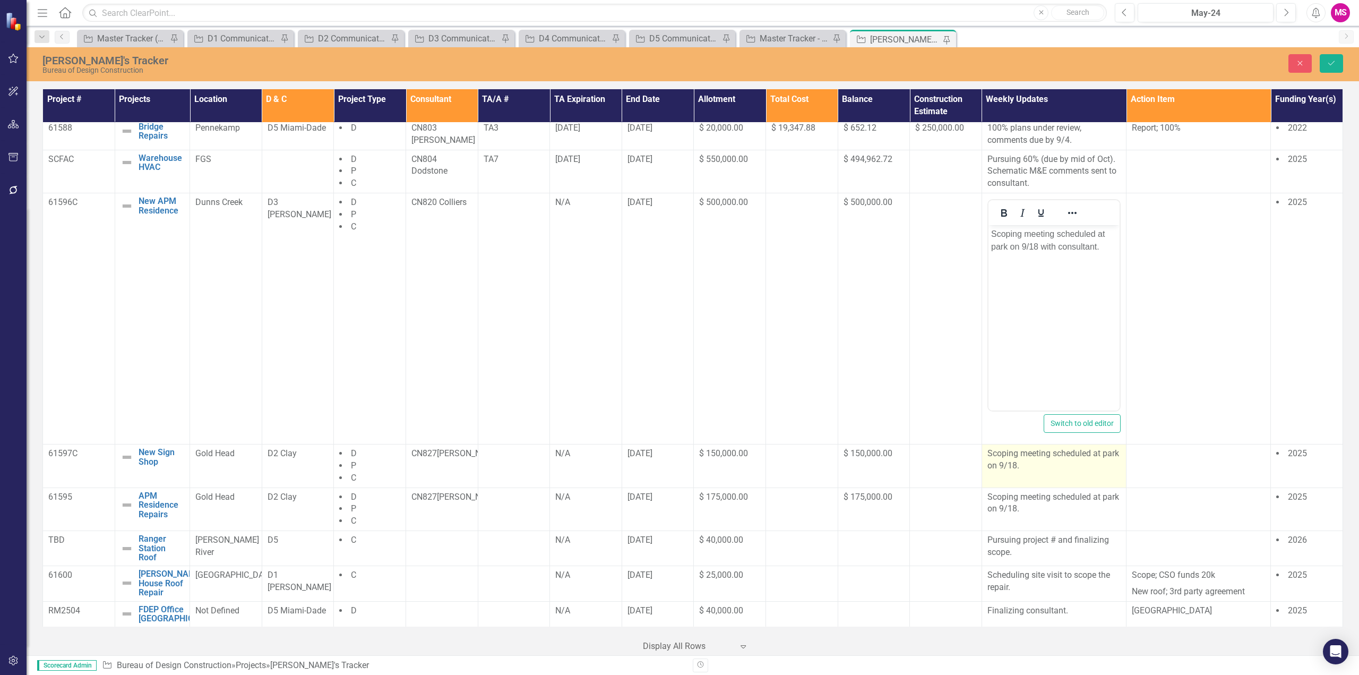
click at [1066, 458] on p "Scoping meeting scheduled at park on 9/18." at bounding box center [1053, 459] width 133 height 24
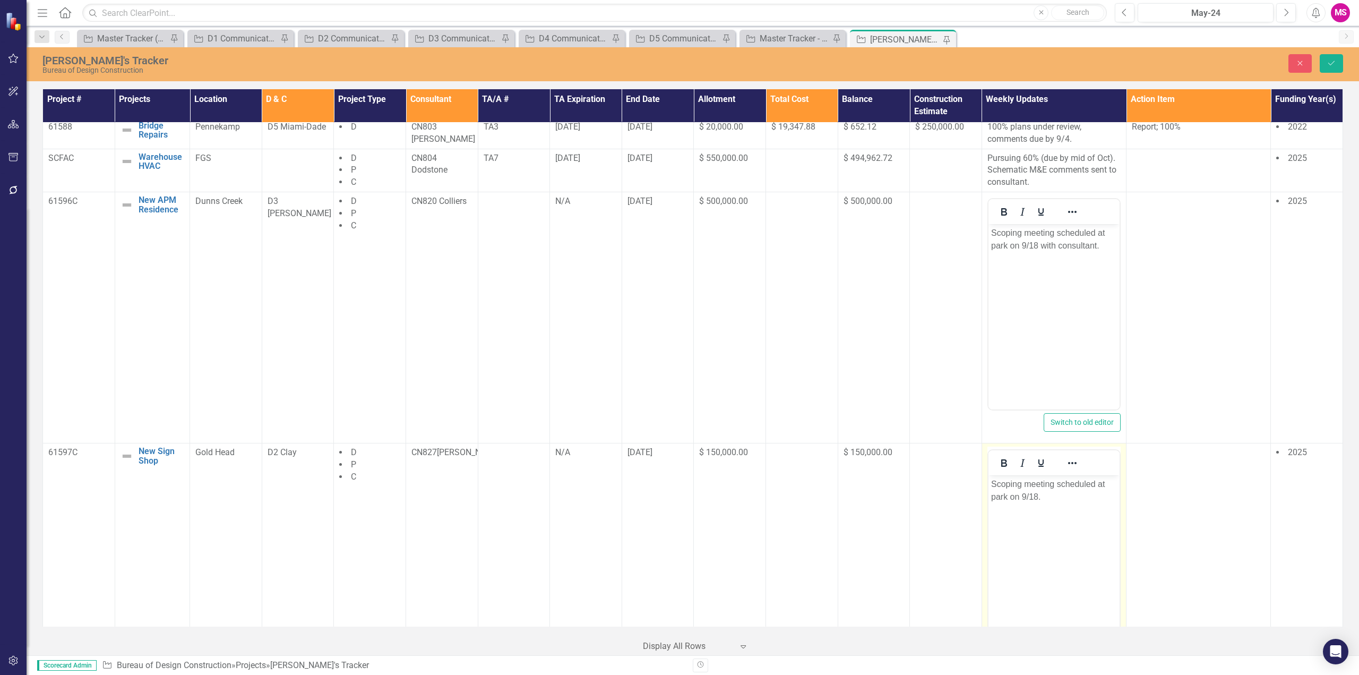
scroll to position [0, 0]
click at [1067, 501] on p "Scoping meeting scheduled at park on 9/18." at bounding box center [1053, 490] width 126 height 25
click at [1050, 508] on body "Scoping meeting scheduled at park on 9/18." at bounding box center [1053, 554] width 131 height 159
paste body "Rich Text Area. Press ALT-0 for help."
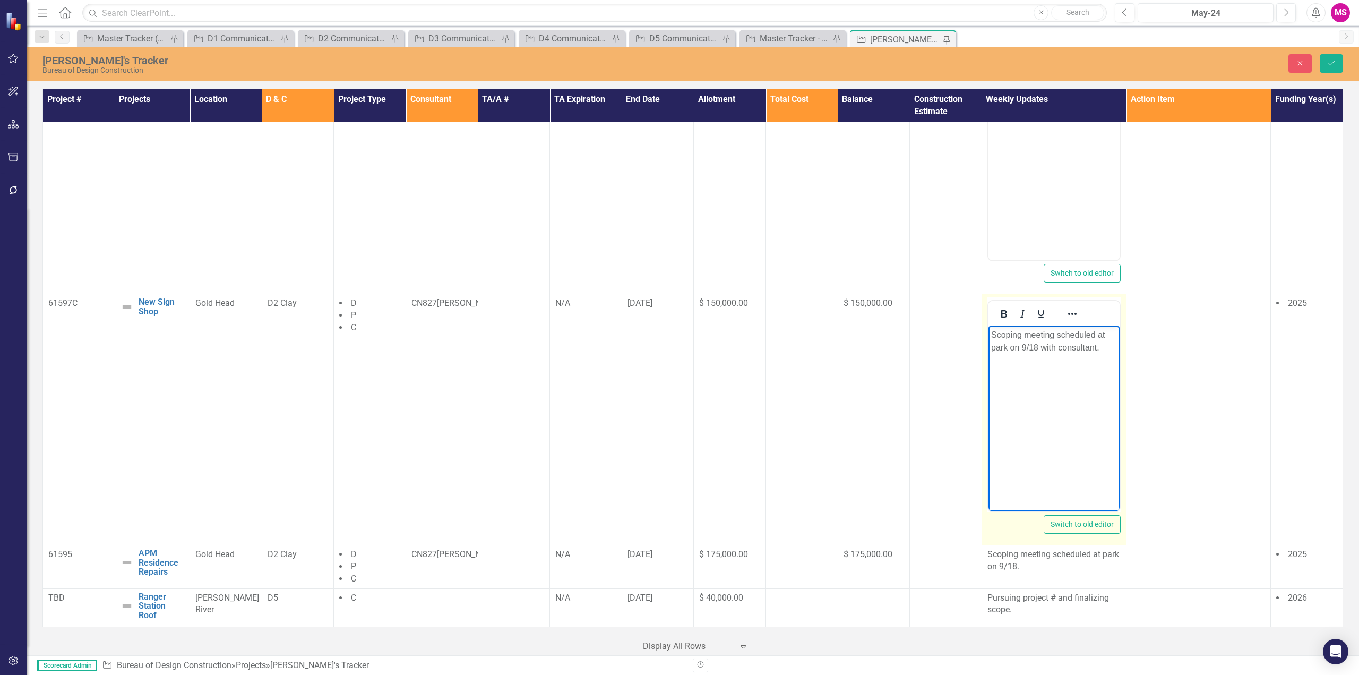
scroll to position [1043, 0]
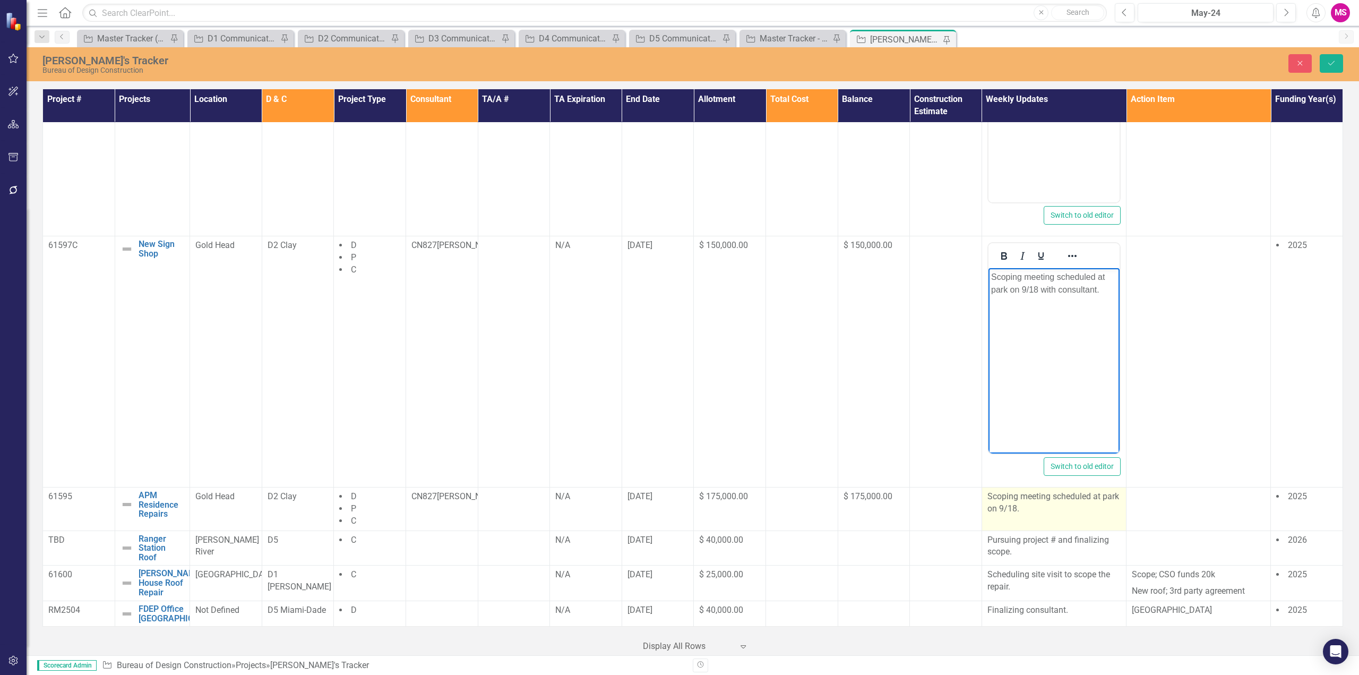
click at [1033, 498] on p "Scoping meeting scheduled at park on 9/18." at bounding box center [1053, 502] width 133 height 24
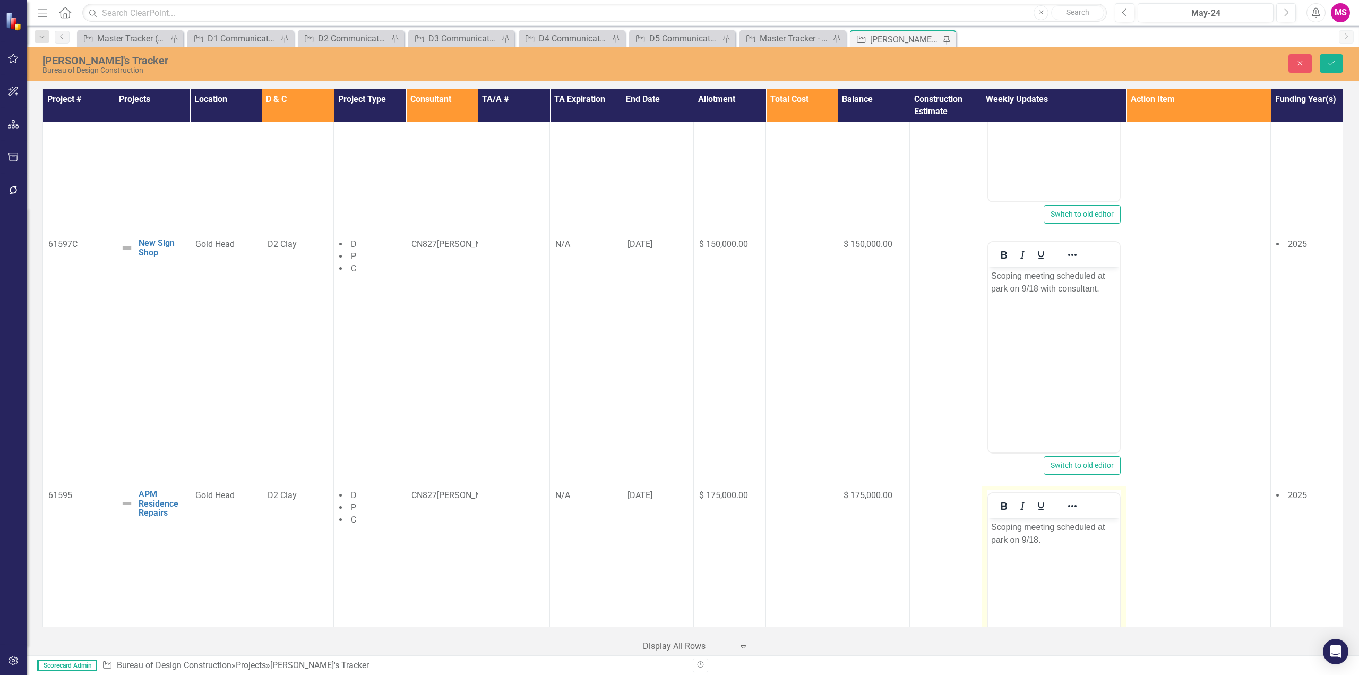
scroll to position [0, 0]
click at [1036, 539] on p "Scoping meeting scheduled at park on 9/18." at bounding box center [1053, 533] width 126 height 25
paste body "Rich Text Area. Press ALT-0 for help."
click at [1326, 61] on button "Save" at bounding box center [1331, 63] width 23 height 19
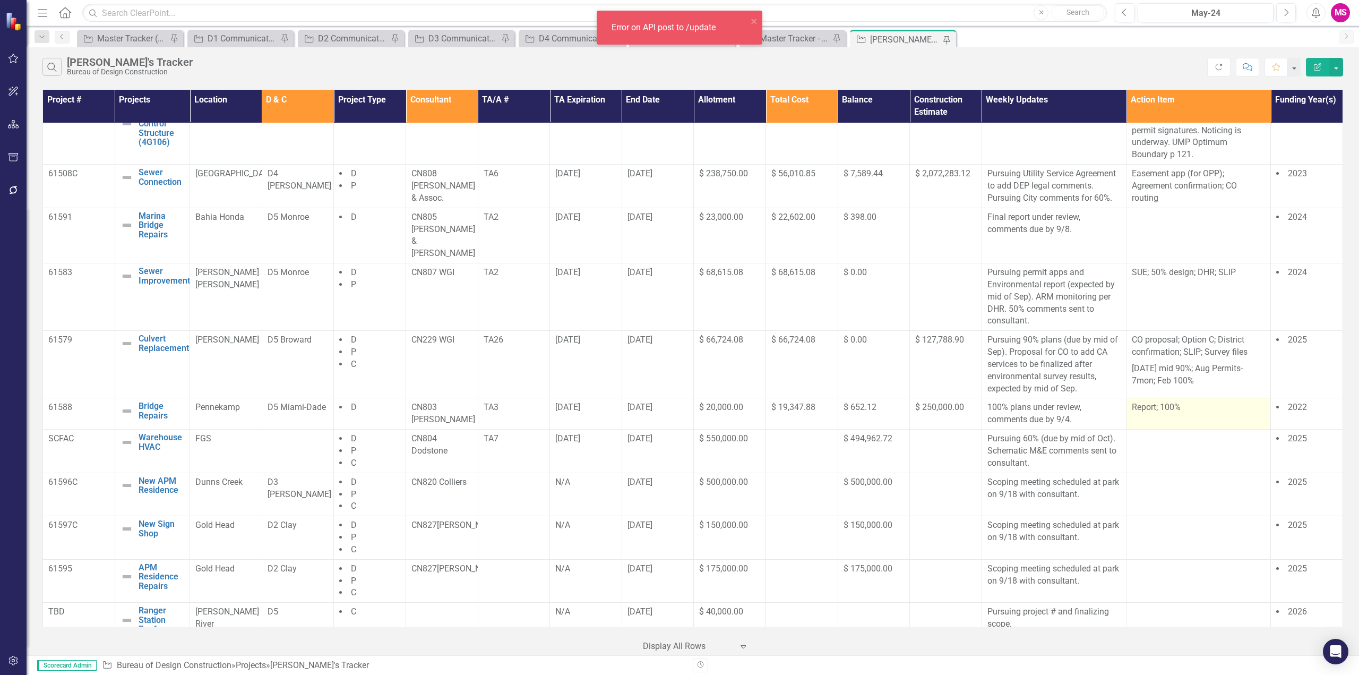
scroll to position [628, 0]
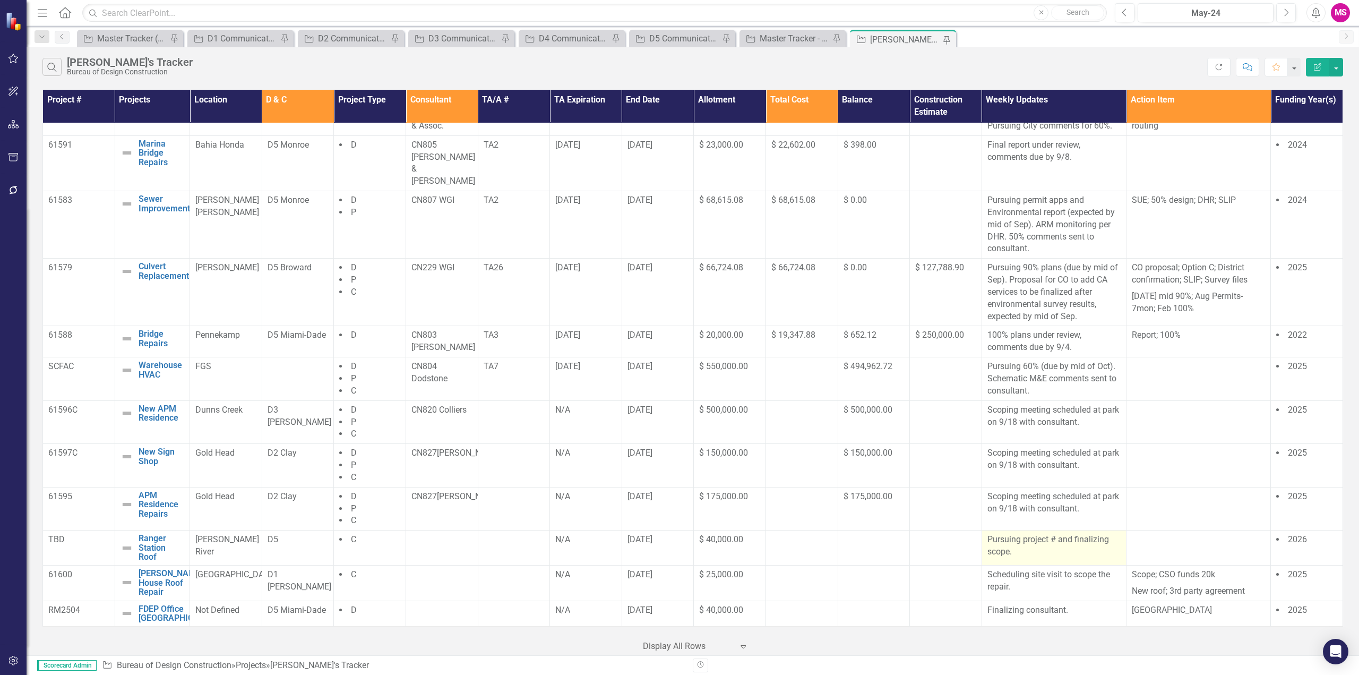
click at [1079, 533] on p "Pursuing project # and finalizing scope." at bounding box center [1053, 545] width 133 height 24
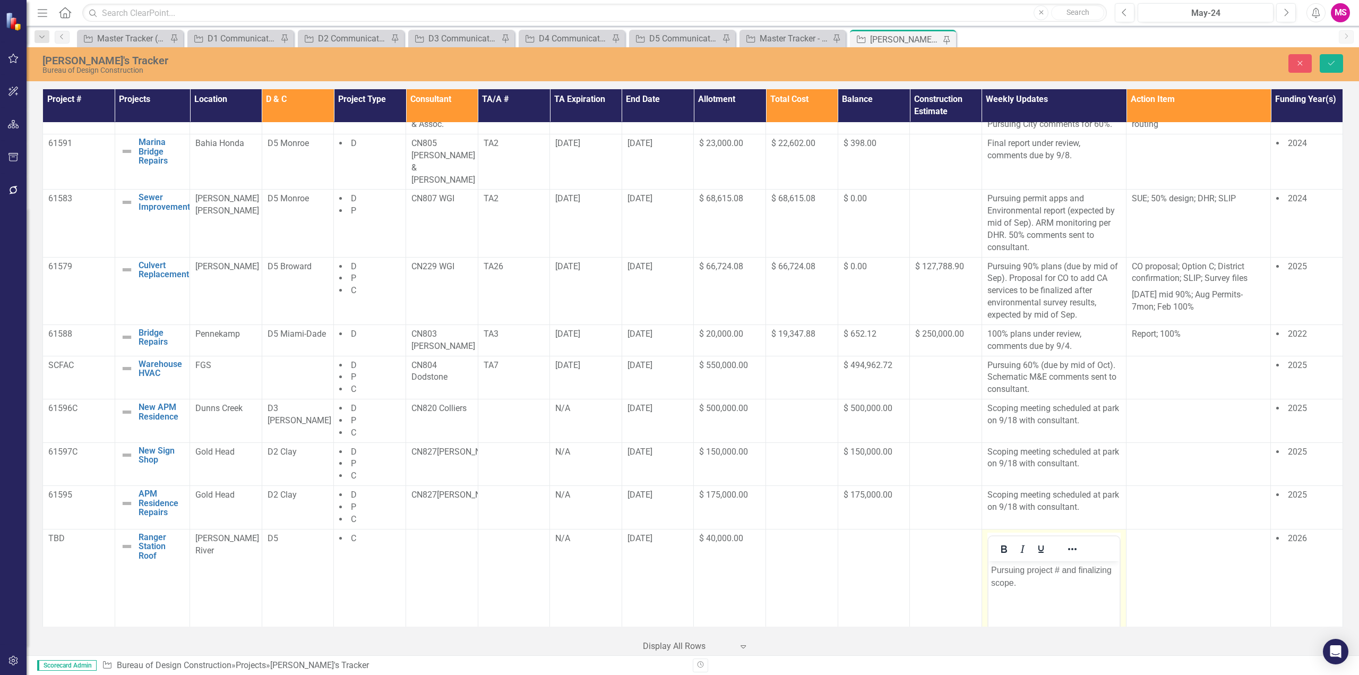
scroll to position [0, 0]
click at [1089, 566] on p "Pursuing project # and finalizing scope." at bounding box center [1053, 575] width 126 height 25
click at [1332, 62] on icon "Save" at bounding box center [1331, 62] width 10 height 7
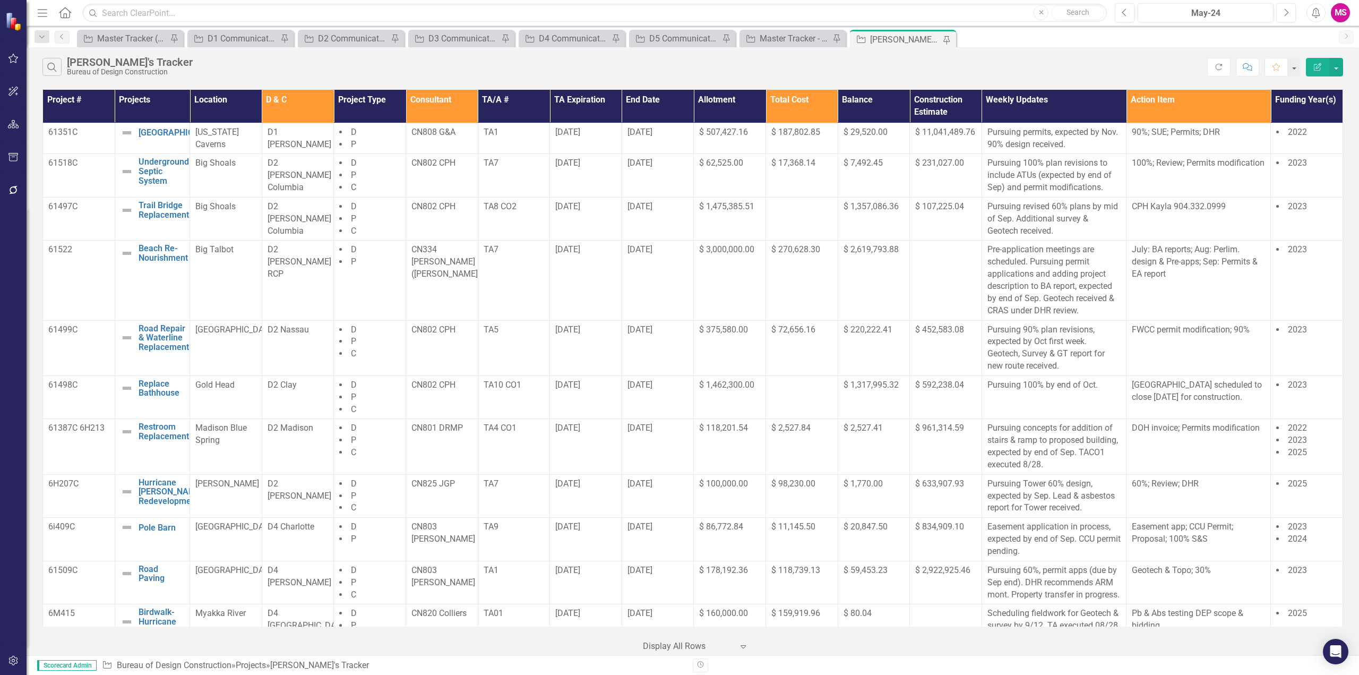
scroll to position [628, 0]
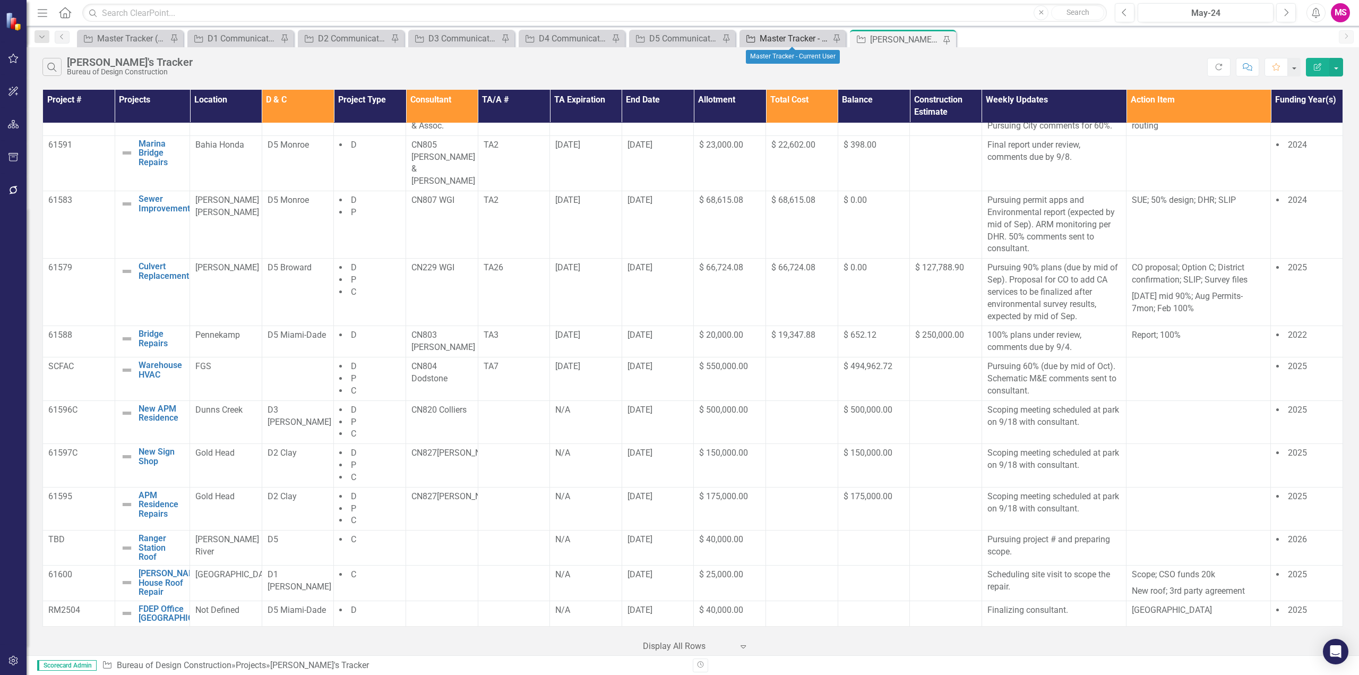
click at [778, 42] on div "Master Tracker - Current User" at bounding box center [795, 38] width 70 height 13
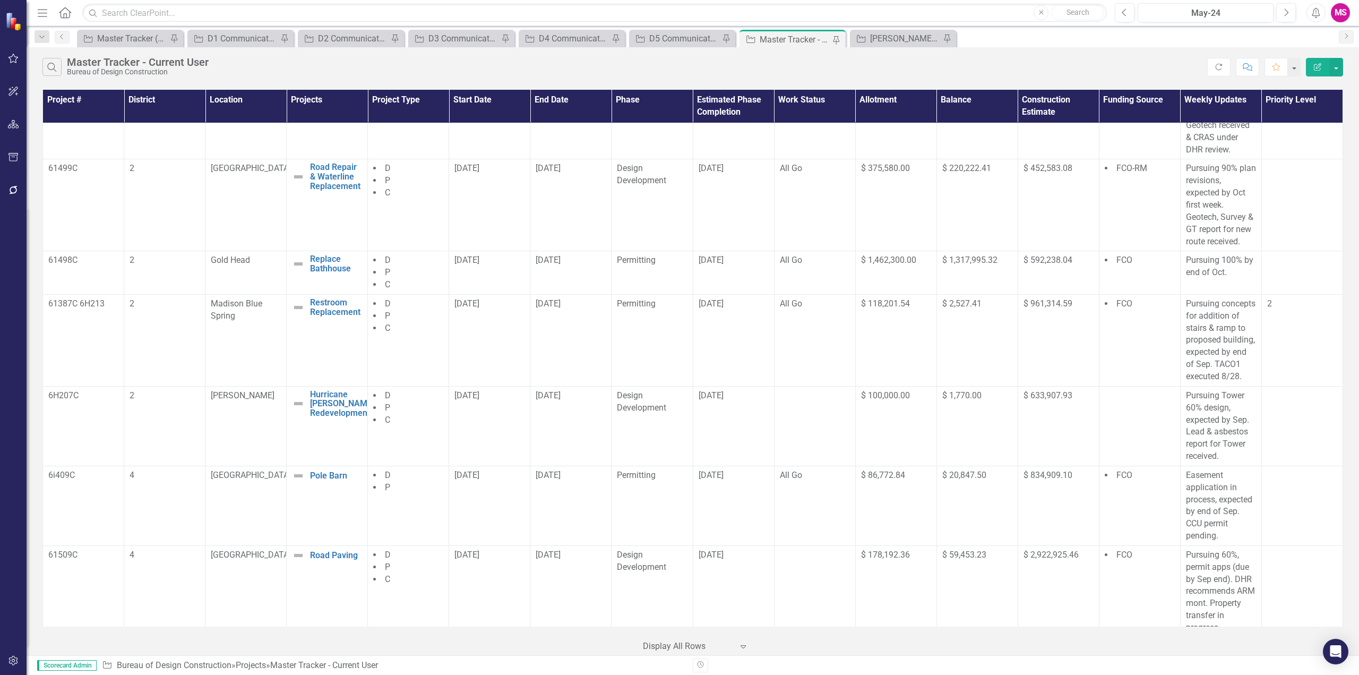
scroll to position [584, 0]
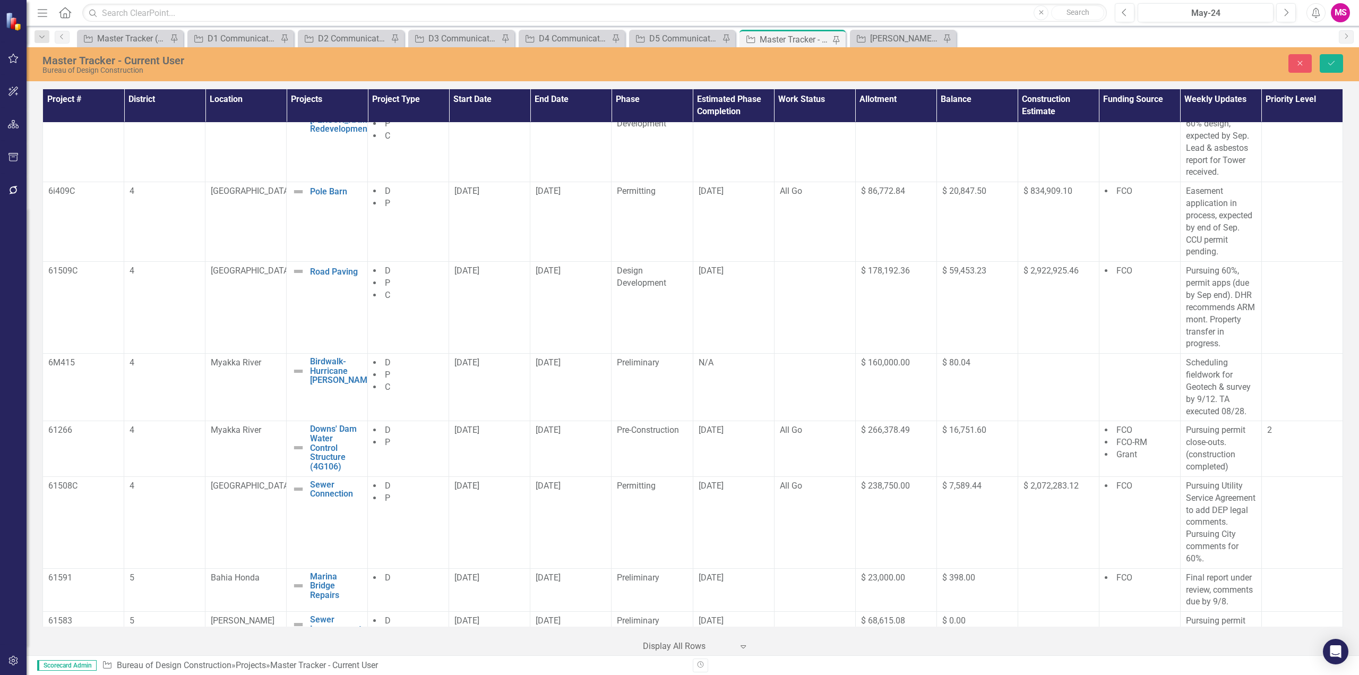
scroll to position [612, 0]
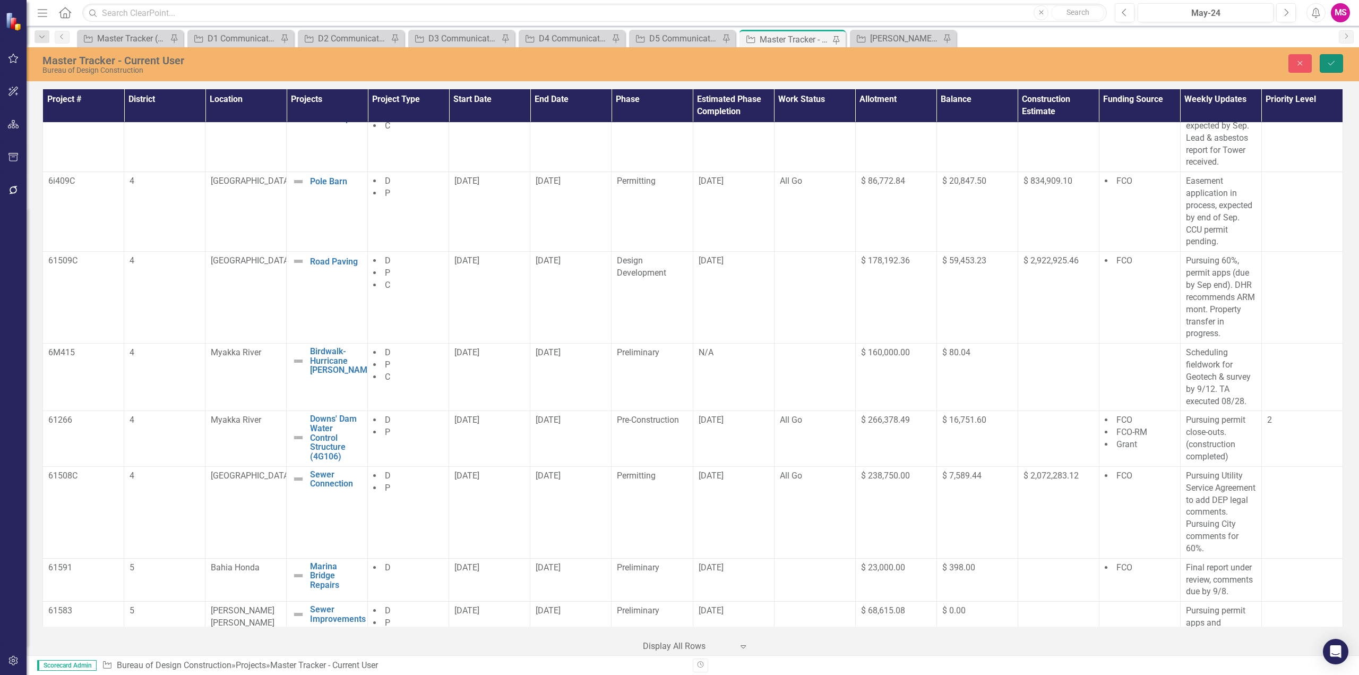
click at [1333, 61] on icon "Save" at bounding box center [1331, 62] width 10 height 7
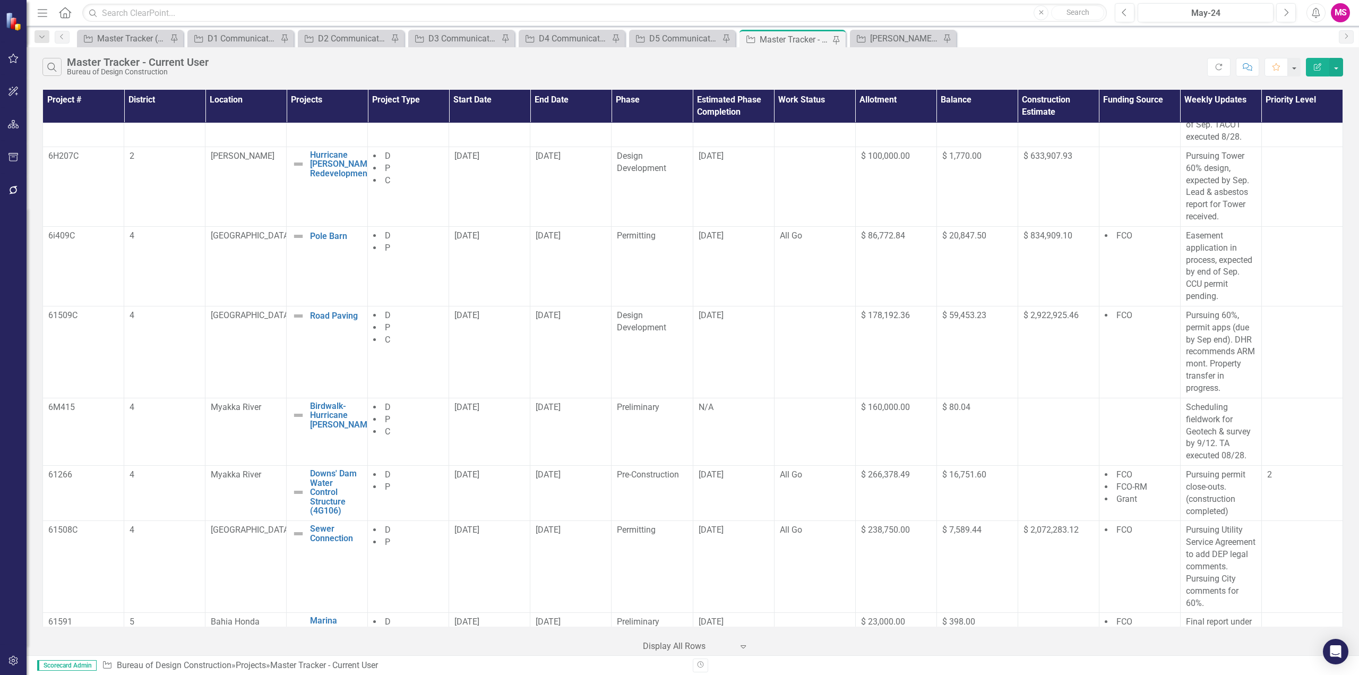
scroll to position [584, 0]
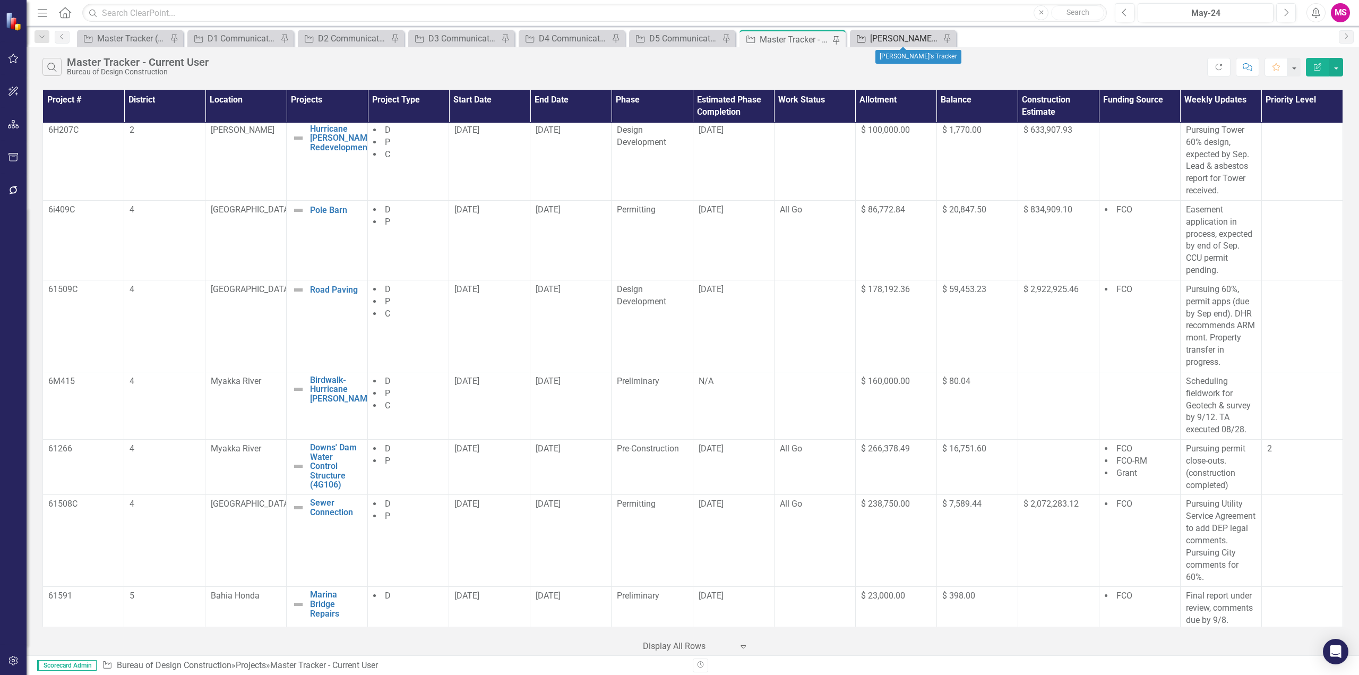
click at [884, 36] on div "[PERSON_NAME]'s Tracker" at bounding box center [905, 38] width 70 height 13
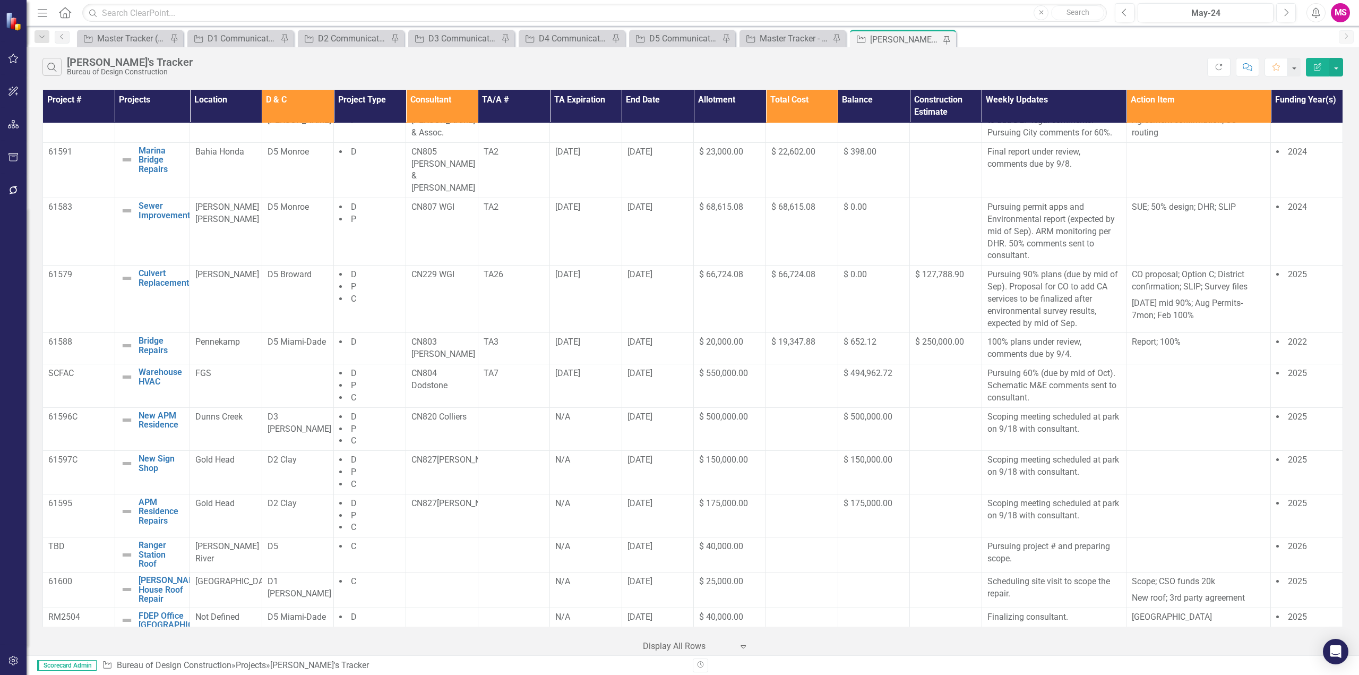
scroll to position [628, 0]
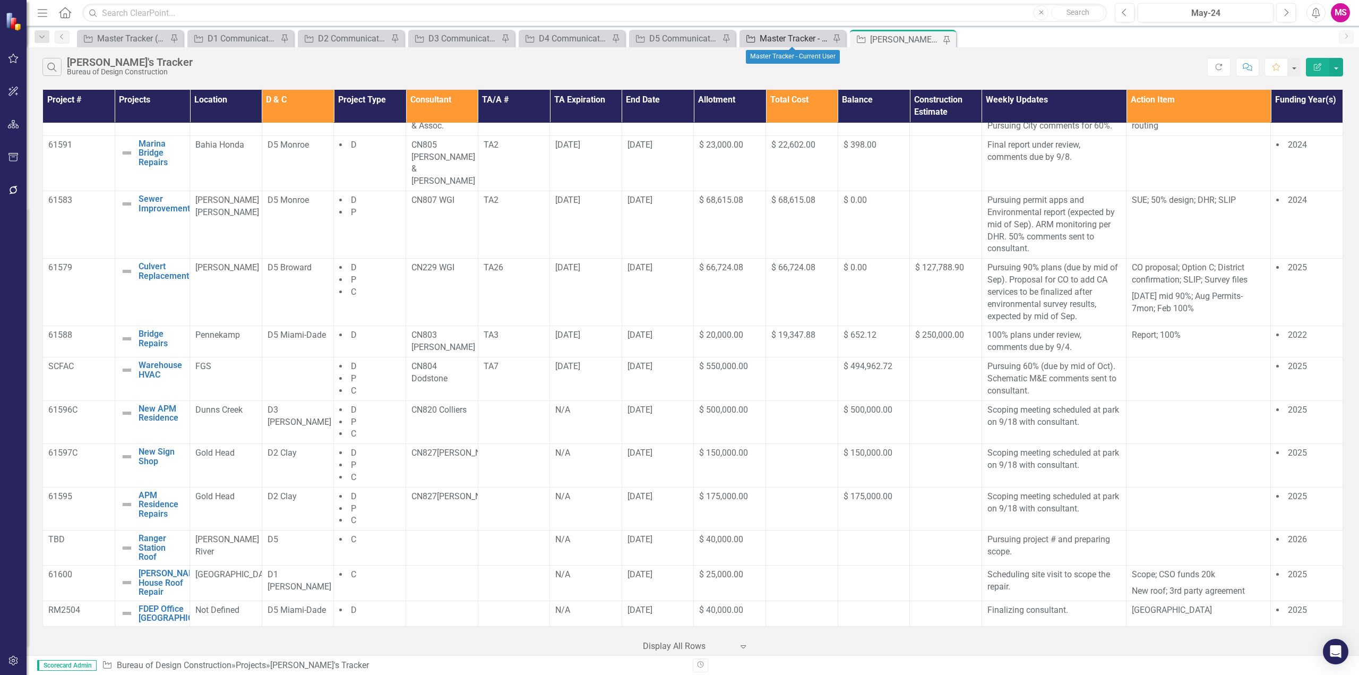
click at [800, 40] on div "Master Tracker - Current User" at bounding box center [795, 38] width 70 height 13
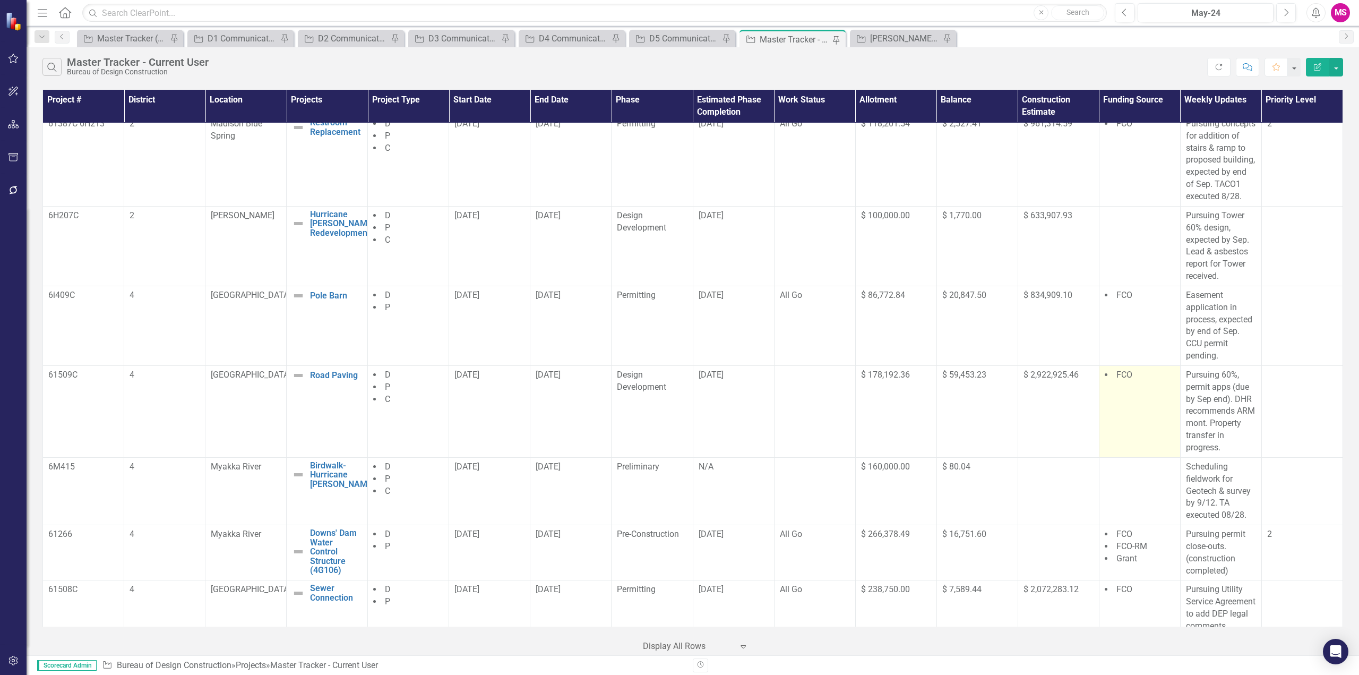
scroll to position [584, 0]
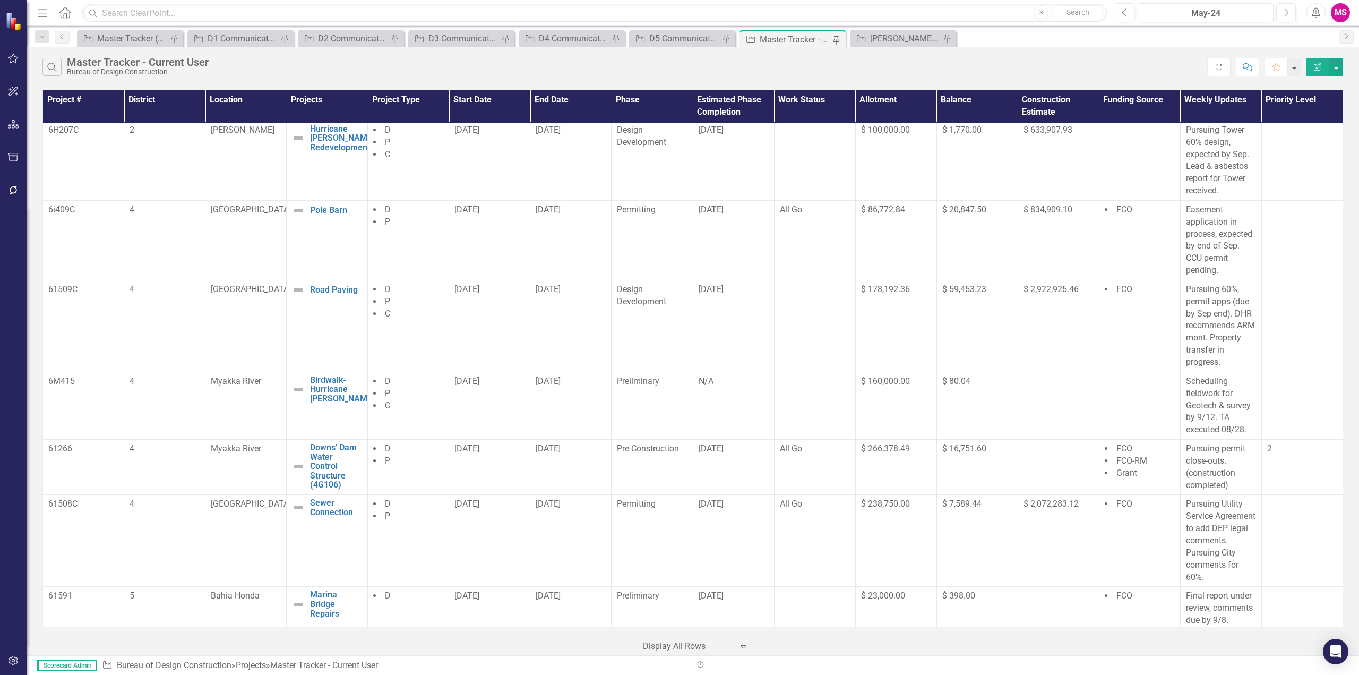
drag, startPoint x: 53, startPoint y: 432, endPoint x: 1251, endPoint y: 542, distance: 1202.6
click at [1251, 542] on tbody "61351C 1 [US_STATE][GEOGRAPHIC_DATA] New Campground Edit Edit Project Link Open…" at bounding box center [693, 404] width 1300 height 1730
drag, startPoint x: 150, startPoint y: 542, endPoint x: 1190, endPoint y: 552, distance: 1039.9
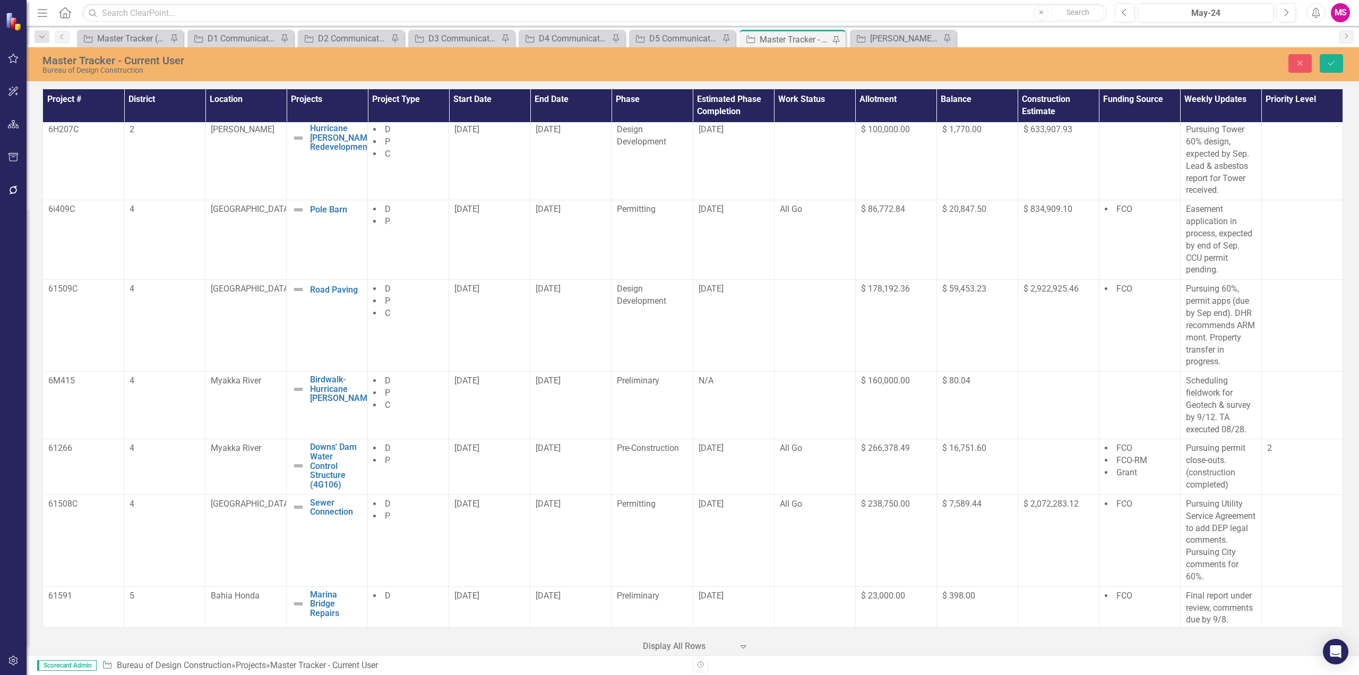
scroll to position [0, 0]
paste body "Rich Text Area. Press ALT-0 for help."
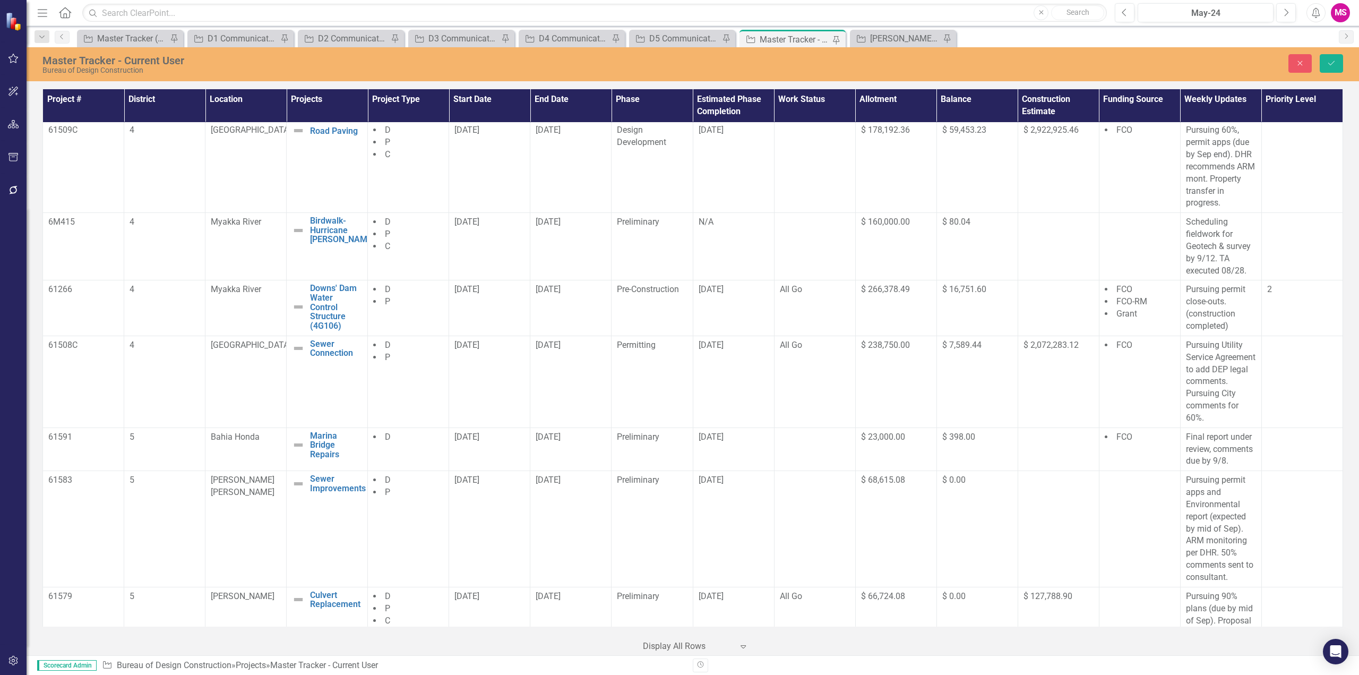
scroll to position [743, 0]
drag, startPoint x: 1194, startPoint y: 1073, endPoint x: 1281, endPoint y: 1071, distance: 86.5
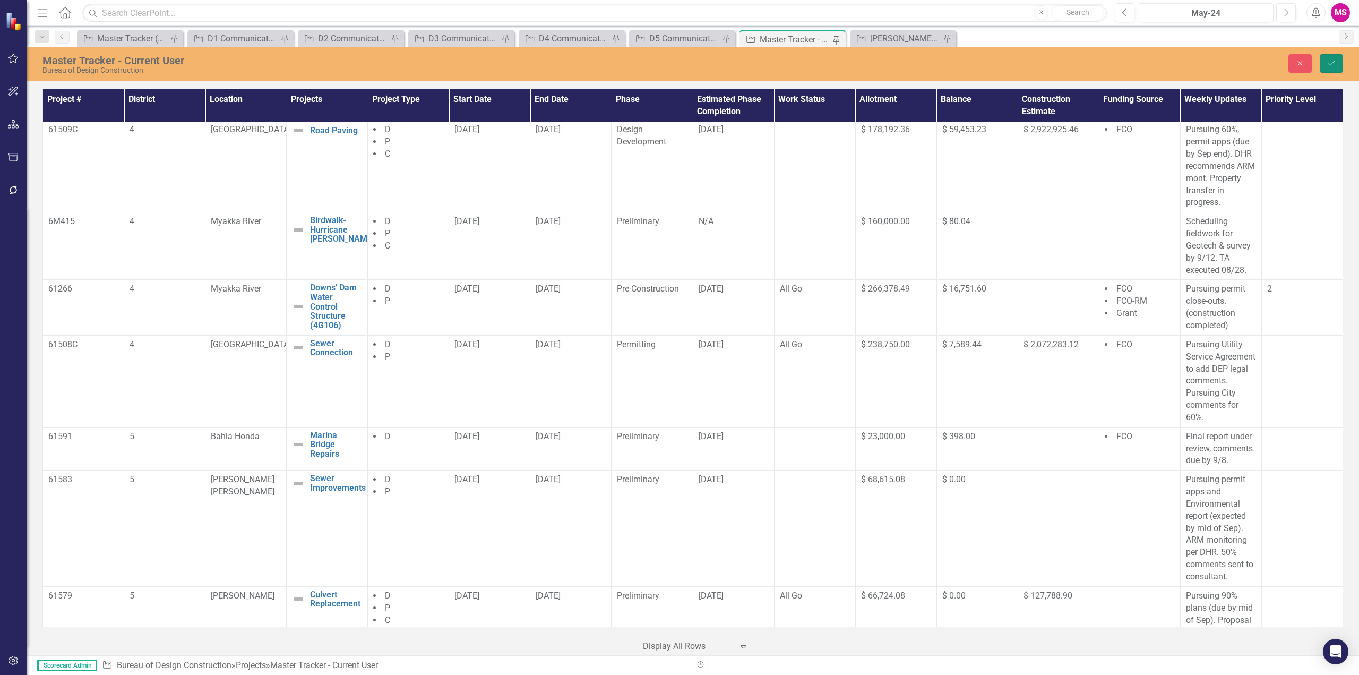
click at [1331, 57] on button "Save" at bounding box center [1331, 63] width 23 height 19
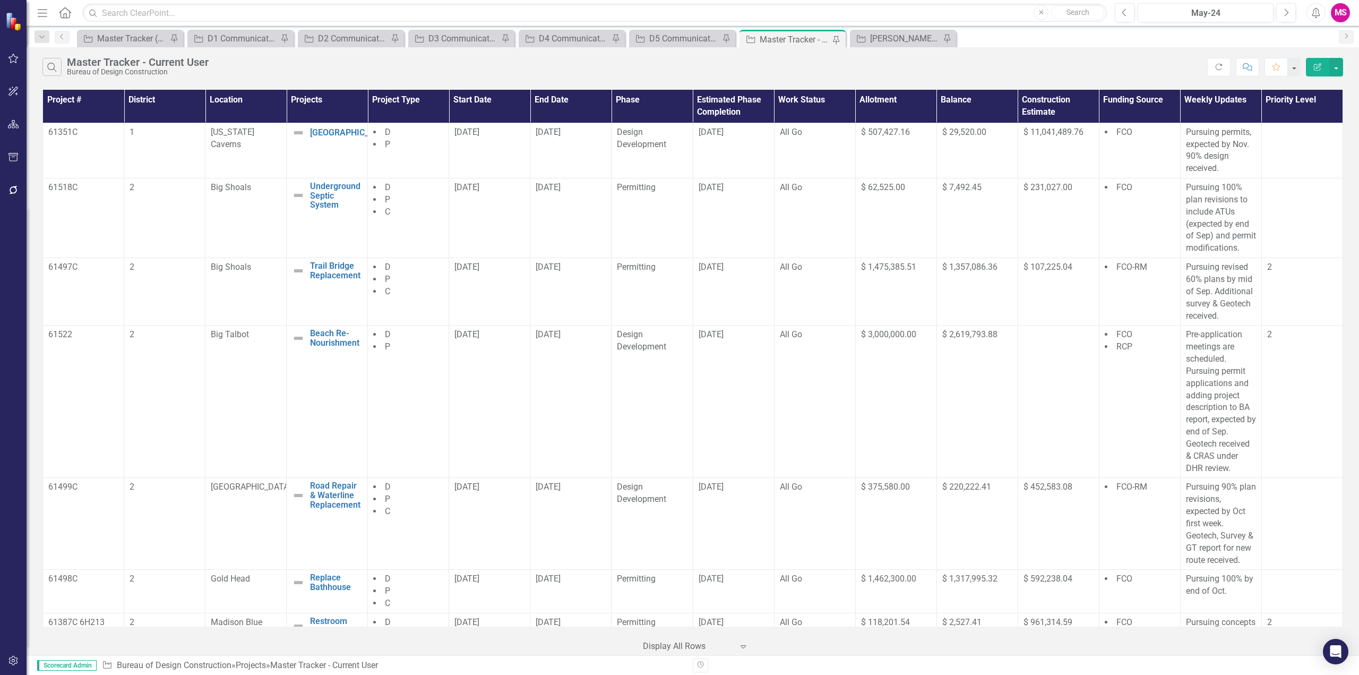
scroll to position [579, 0]
